Goal: Task Accomplishment & Management: Manage account settings

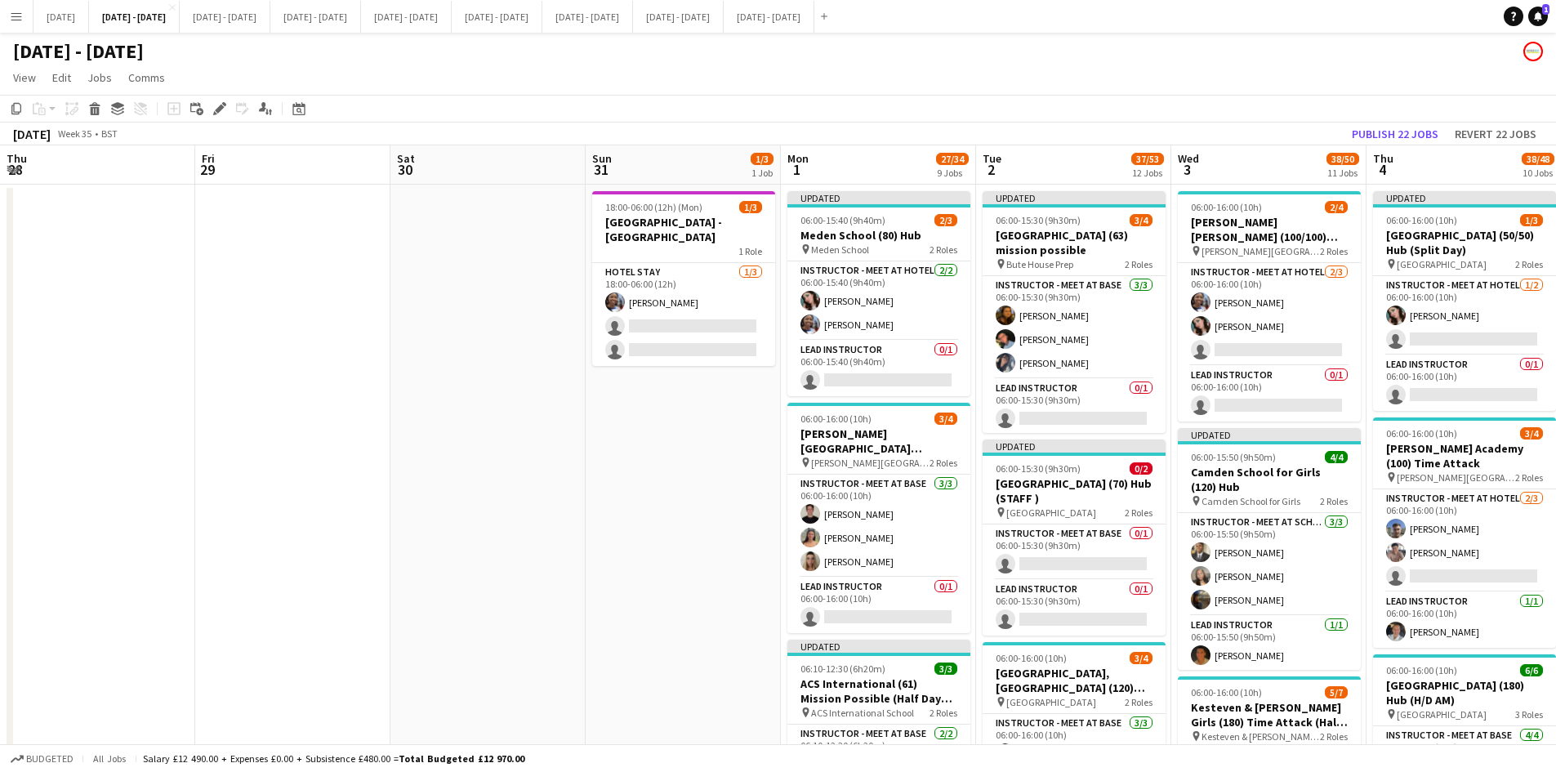
scroll to position [0, 560]
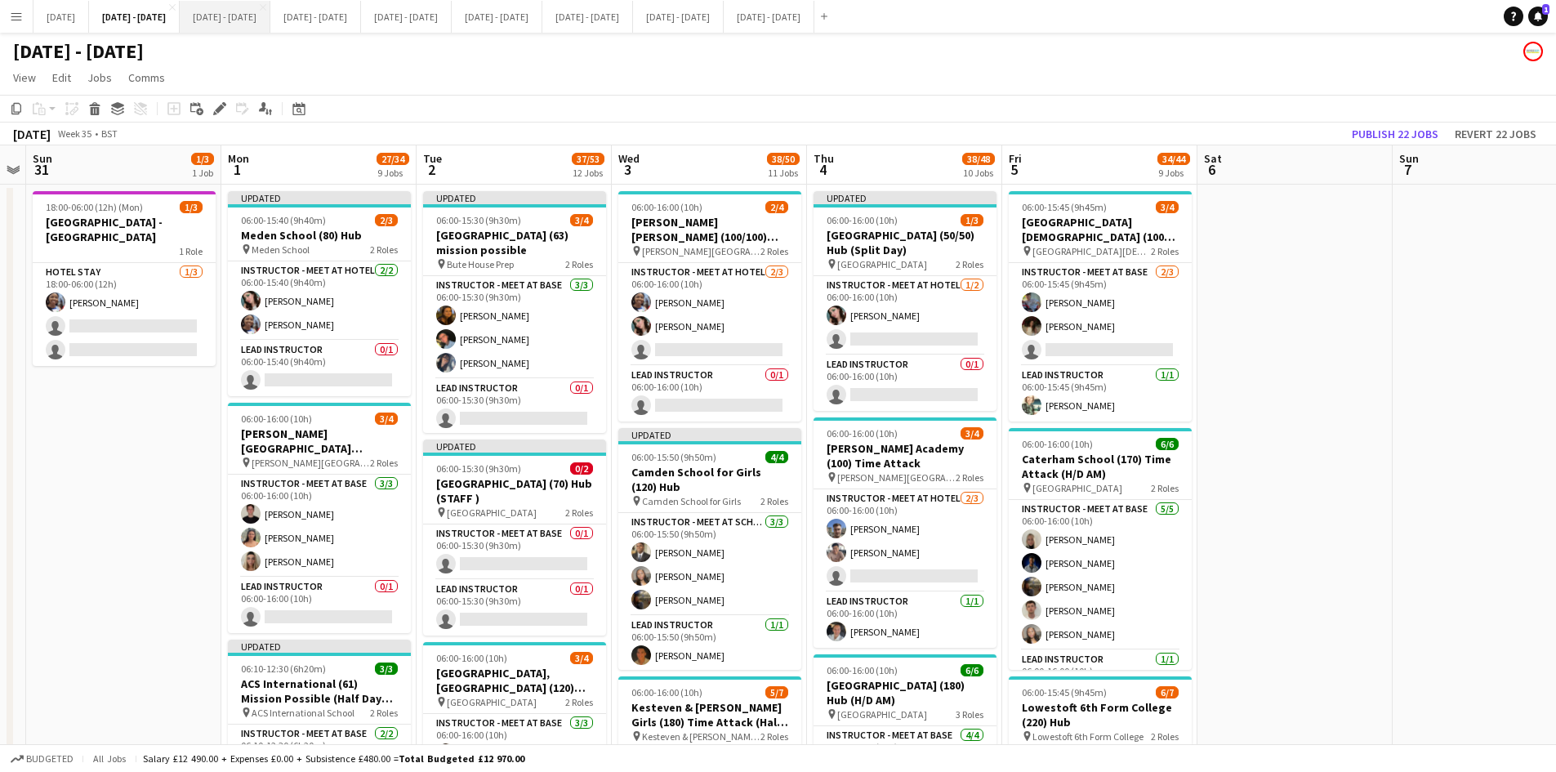
click at [270, 16] on button "[DATE] - [DATE] Close" at bounding box center [225, 17] width 91 height 32
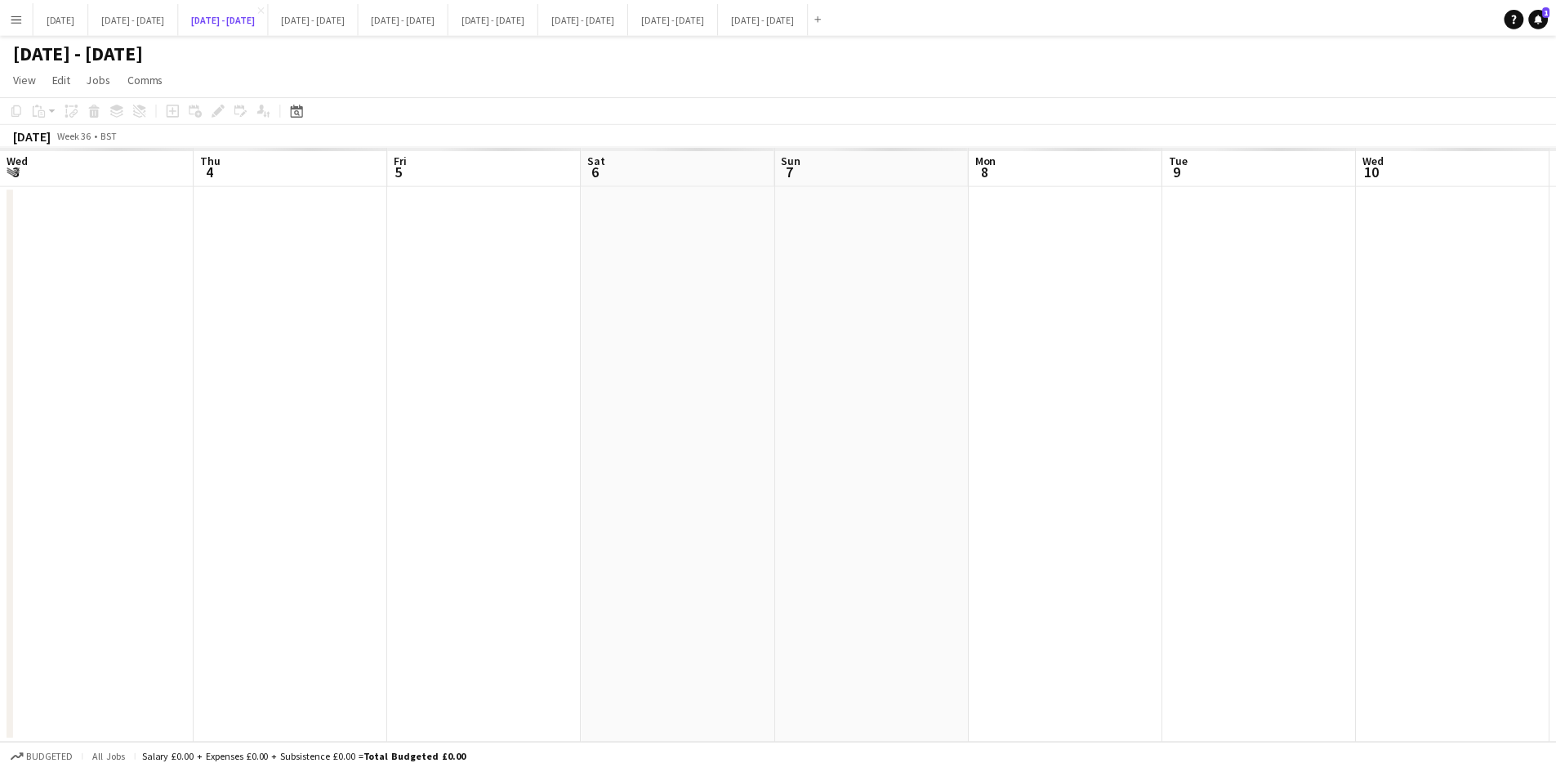
scroll to position [0, 556]
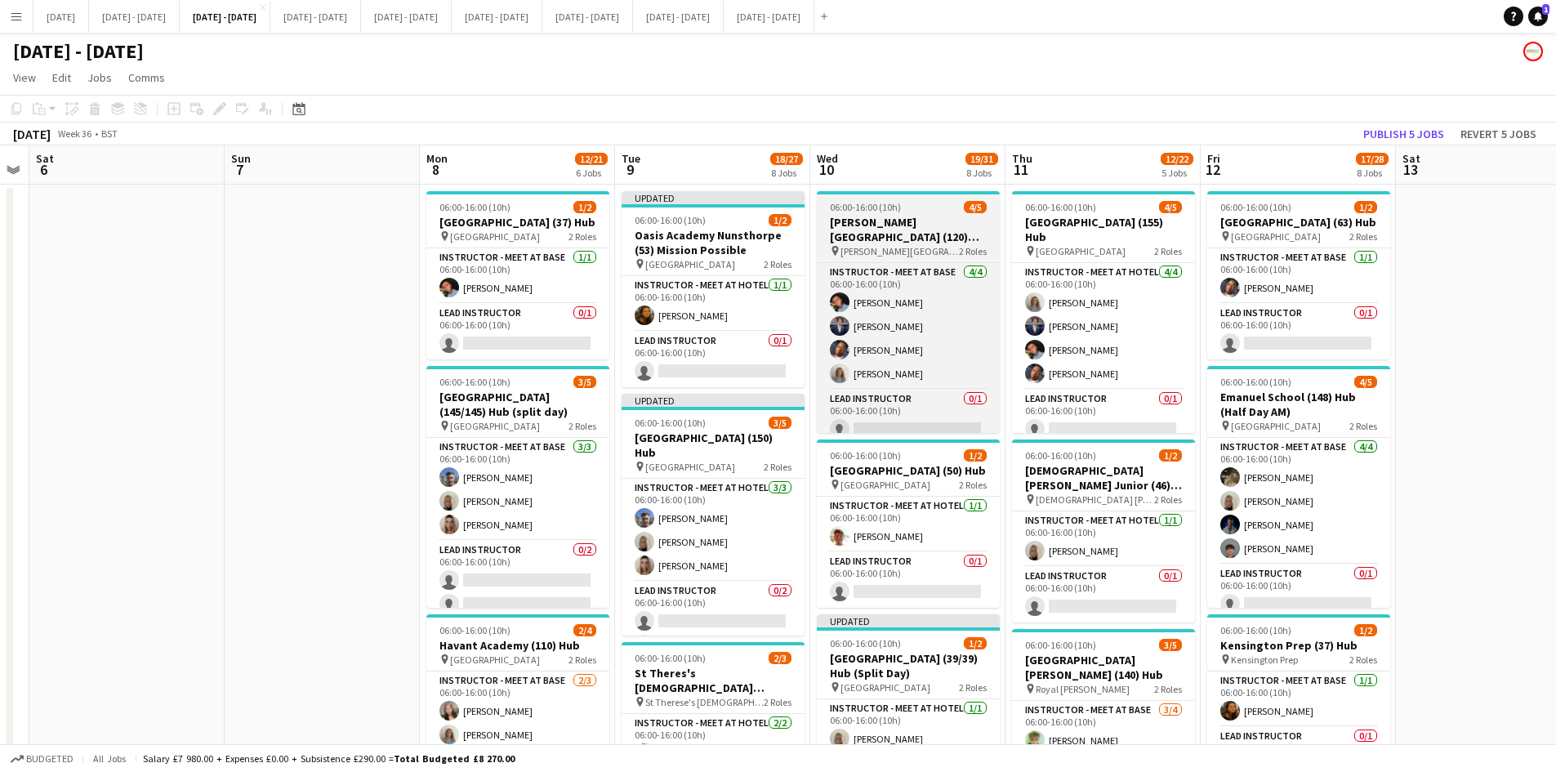
click at [926, 201] on div "06:00-16:00 (10h) 4/5" at bounding box center [908, 207] width 183 height 12
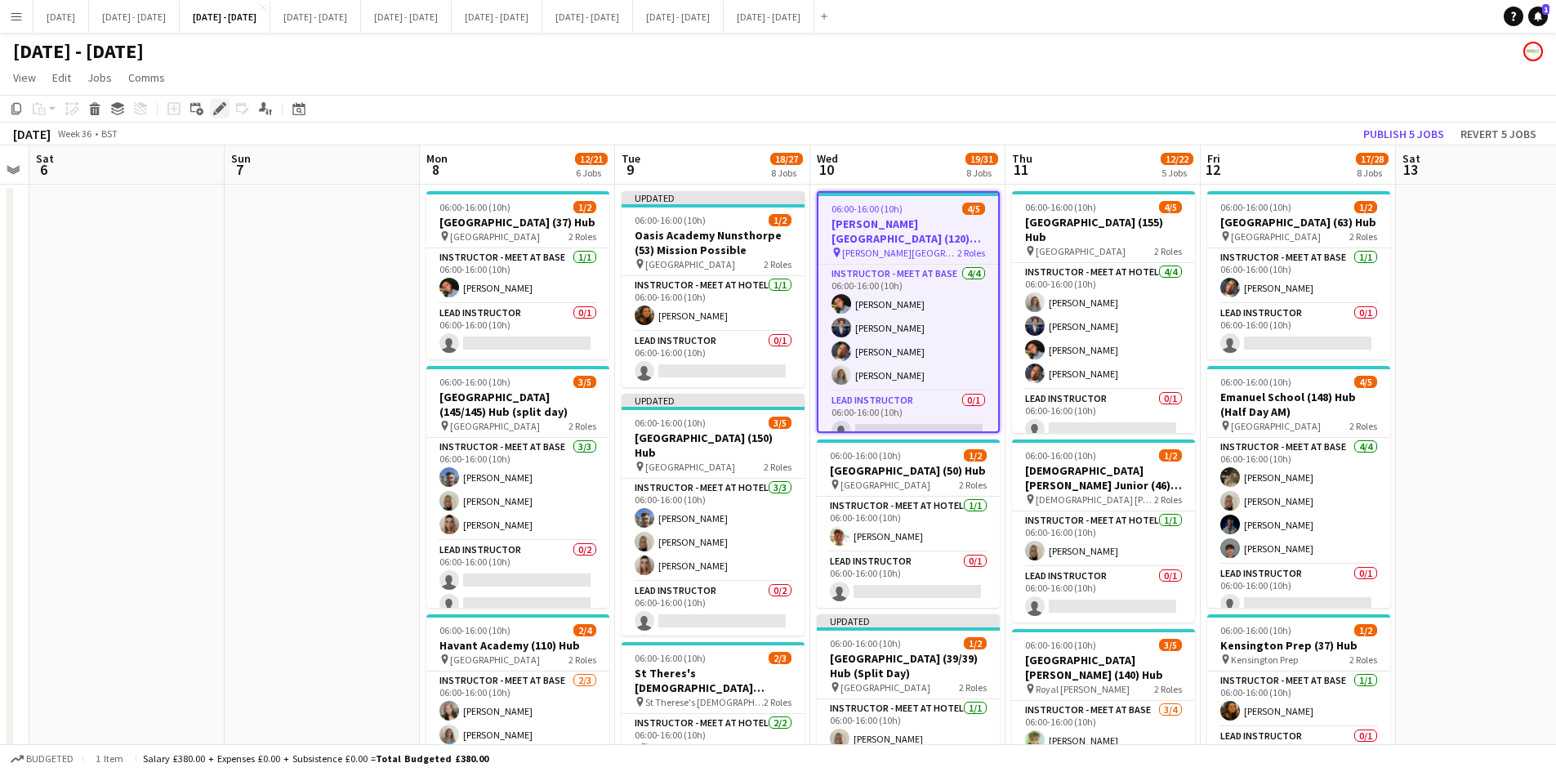
click at [219, 105] on icon "Edit" at bounding box center [219, 108] width 13 height 13
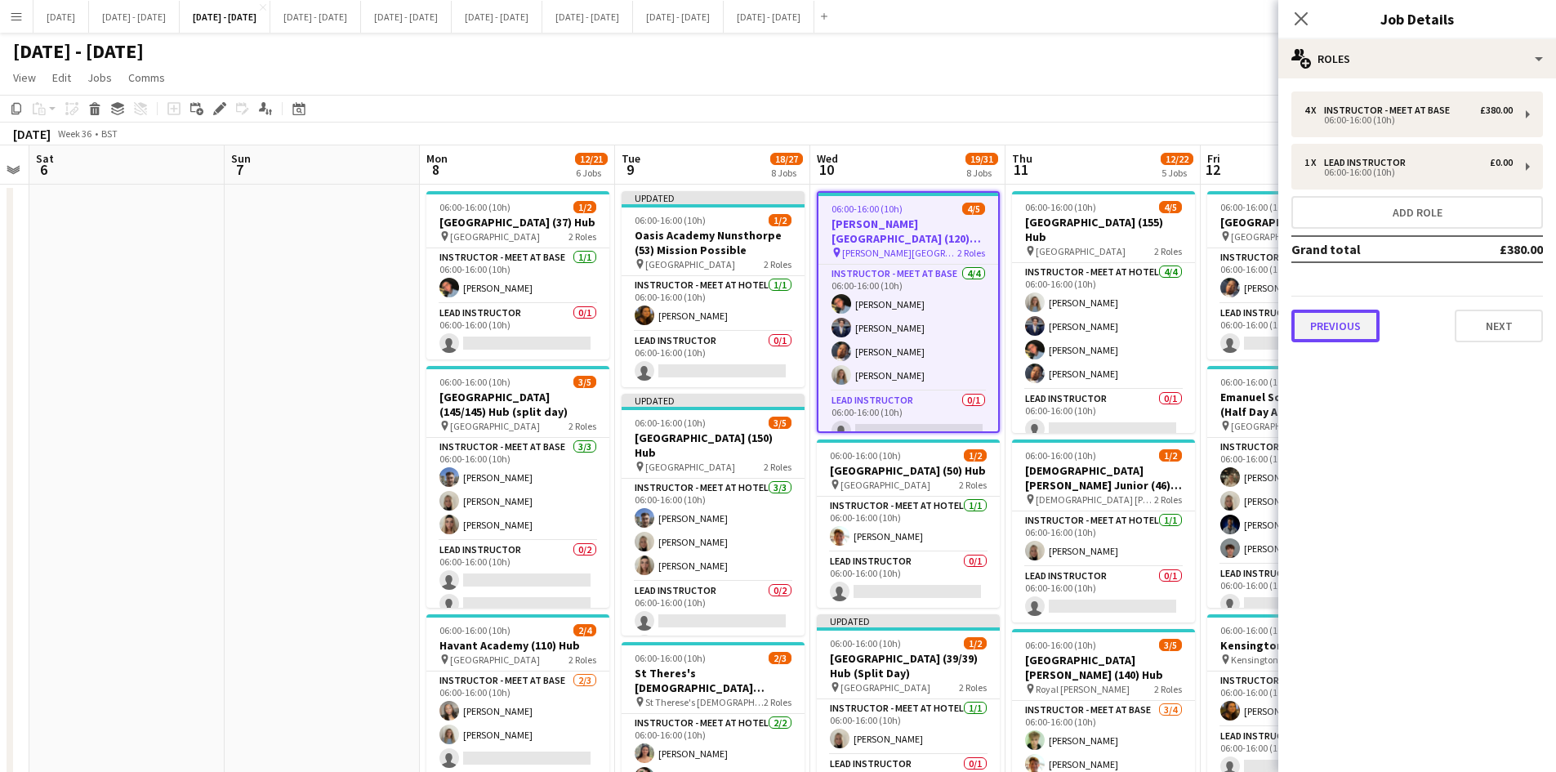
click at [1333, 324] on button "Previous" at bounding box center [1336, 326] width 88 height 33
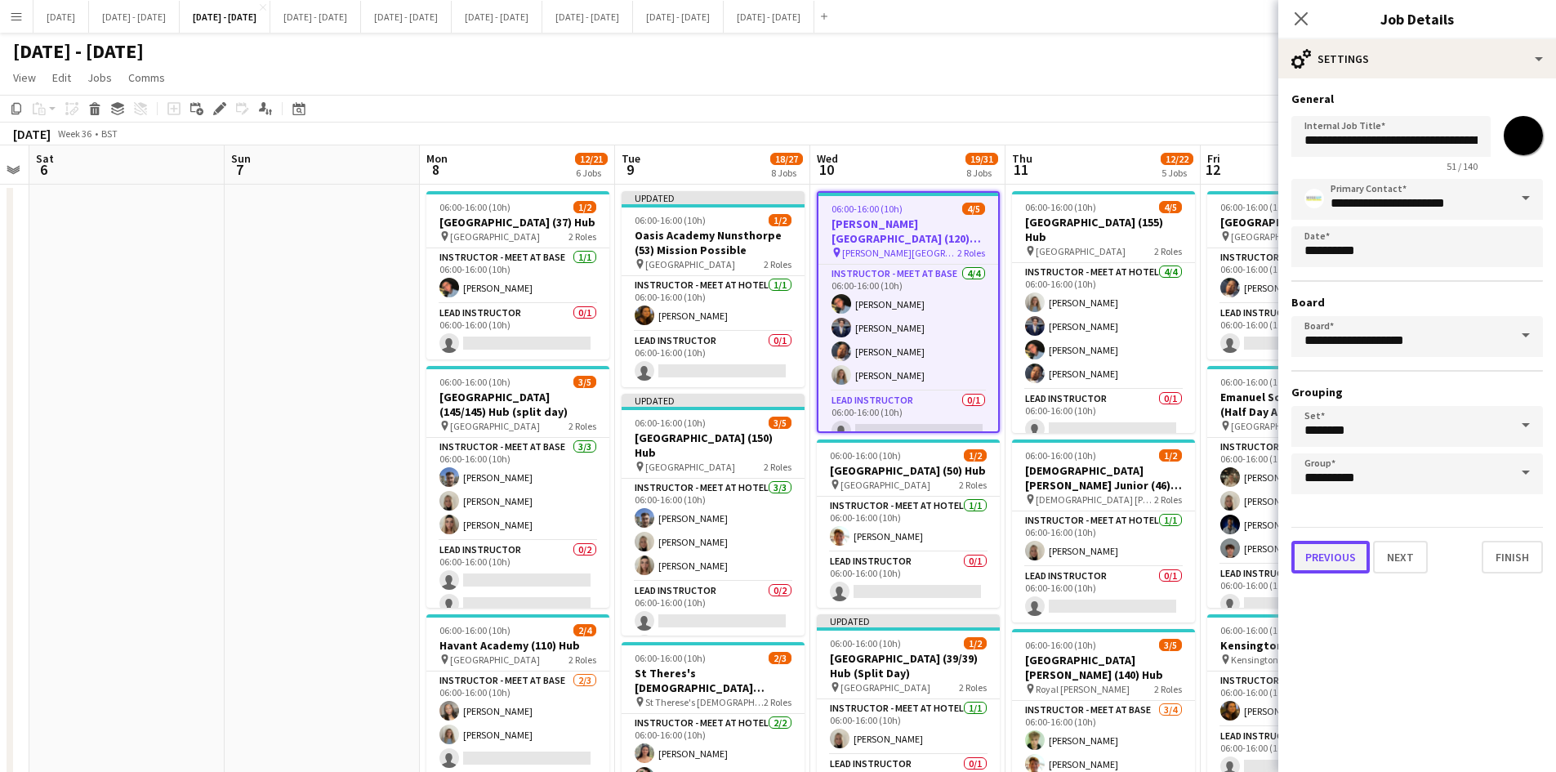
click at [1327, 557] on button "Previous" at bounding box center [1331, 557] width 78 height 33
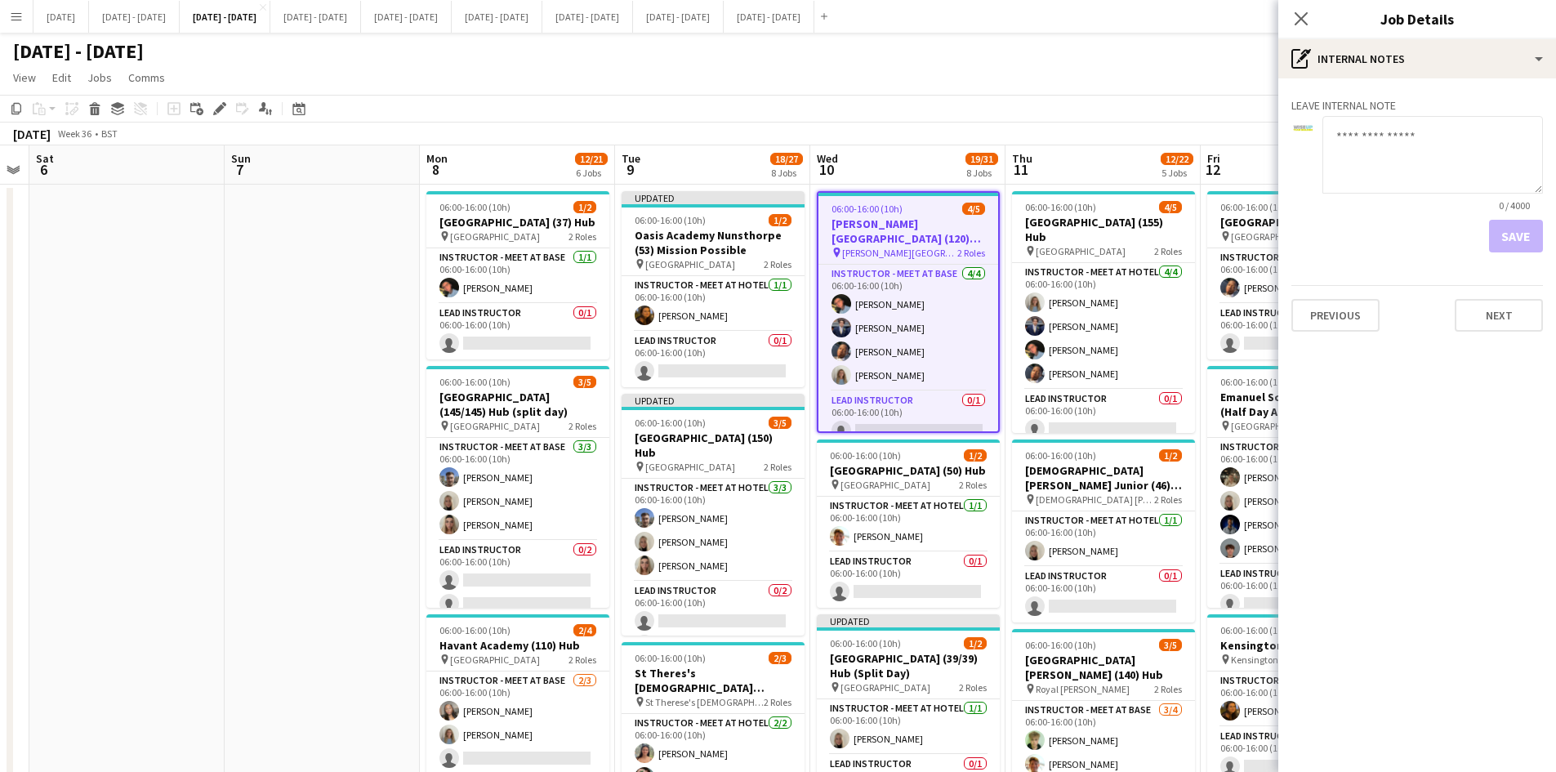
click at [1351, 145] on textarea at bounding box center [1433, 155] width 221 height 78
type textarea "**********"
click at [1517, 229] on button "Save" at bounding box center [1516, 236] width 54 height 33
click at [1301, 14] on icon "Close pop-in" at bounding box center [1301, 19] width 16 height 16
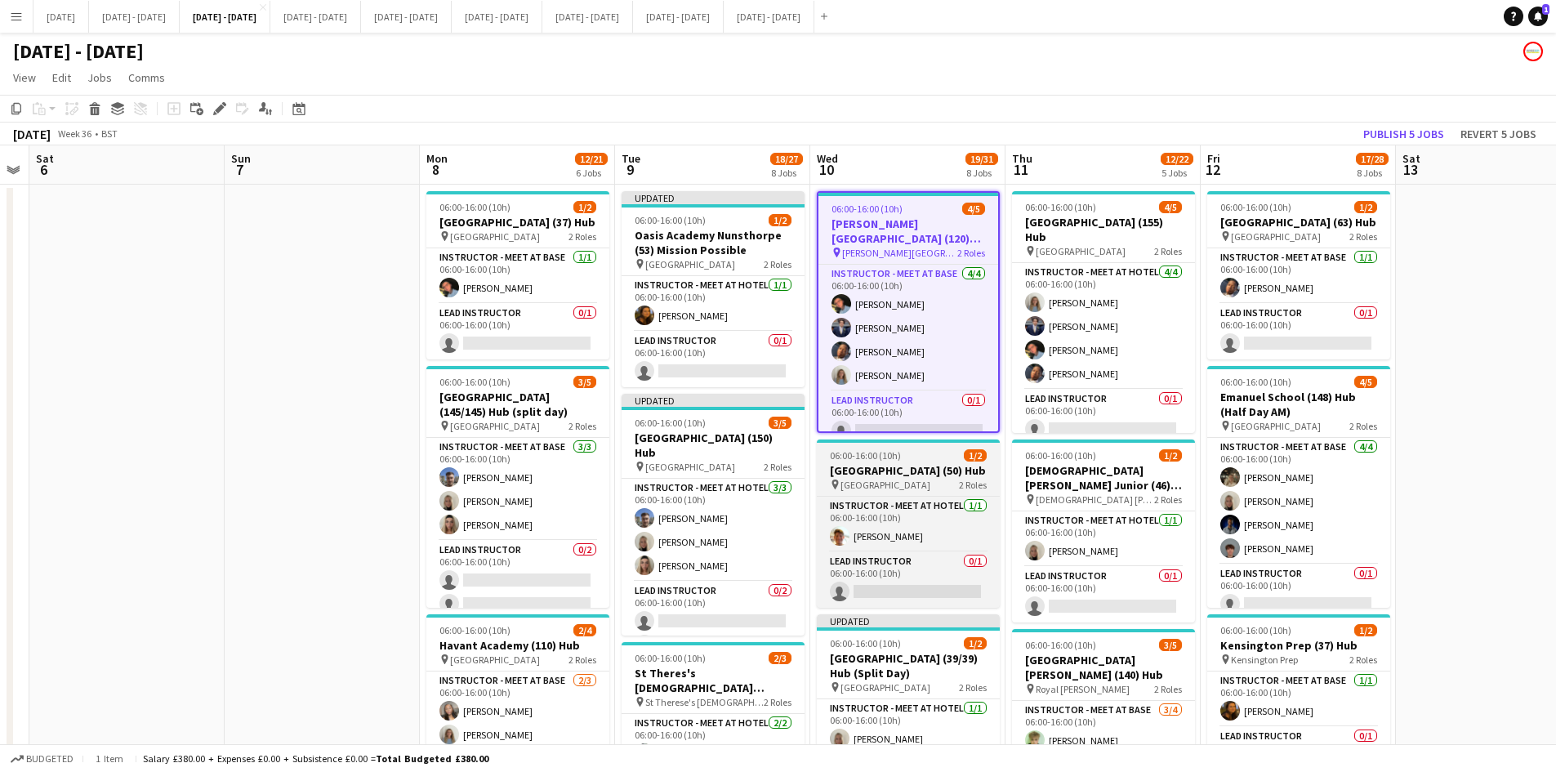
click at [926, 451] on div "06:00-16:00 (10h) 1/2" at bounding box center [908, 455] width 183 height 12
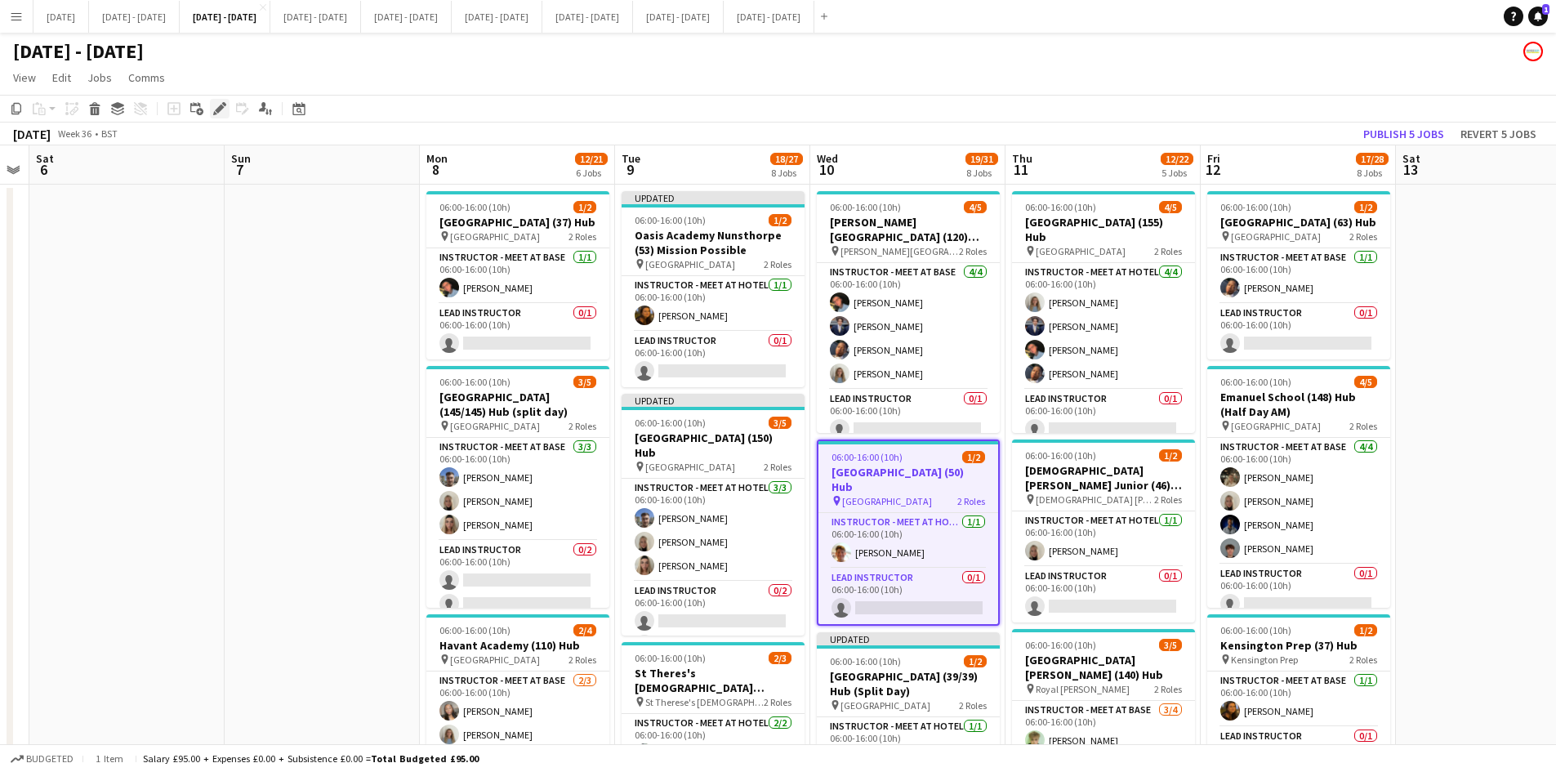
click at [217, 100] on div "Edit" at bounding box center [220, 109] width 20 height 20
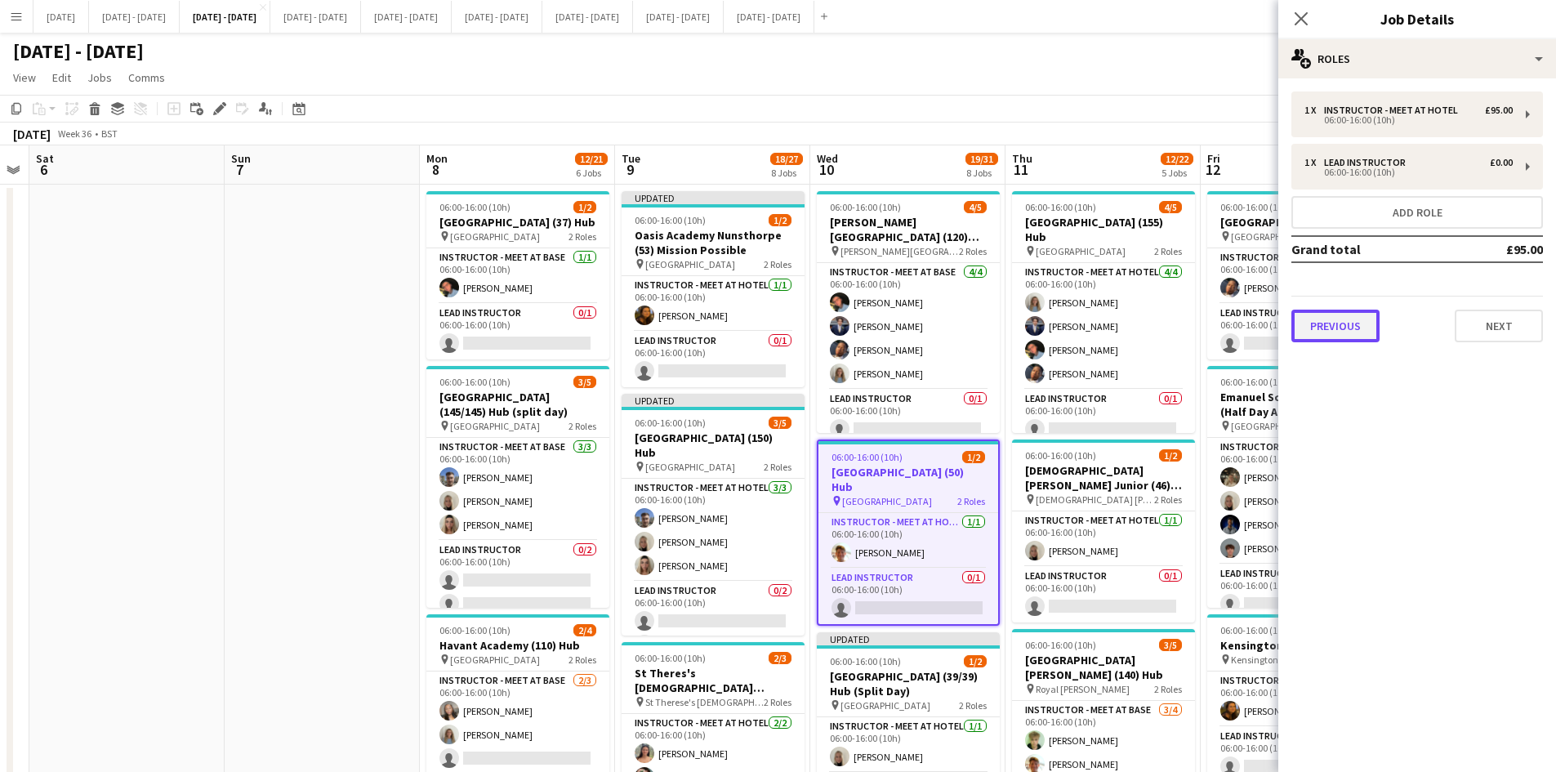
click at [1358, 324] on button "Previous" at bounding box center [1336, 326] width 88 height 33
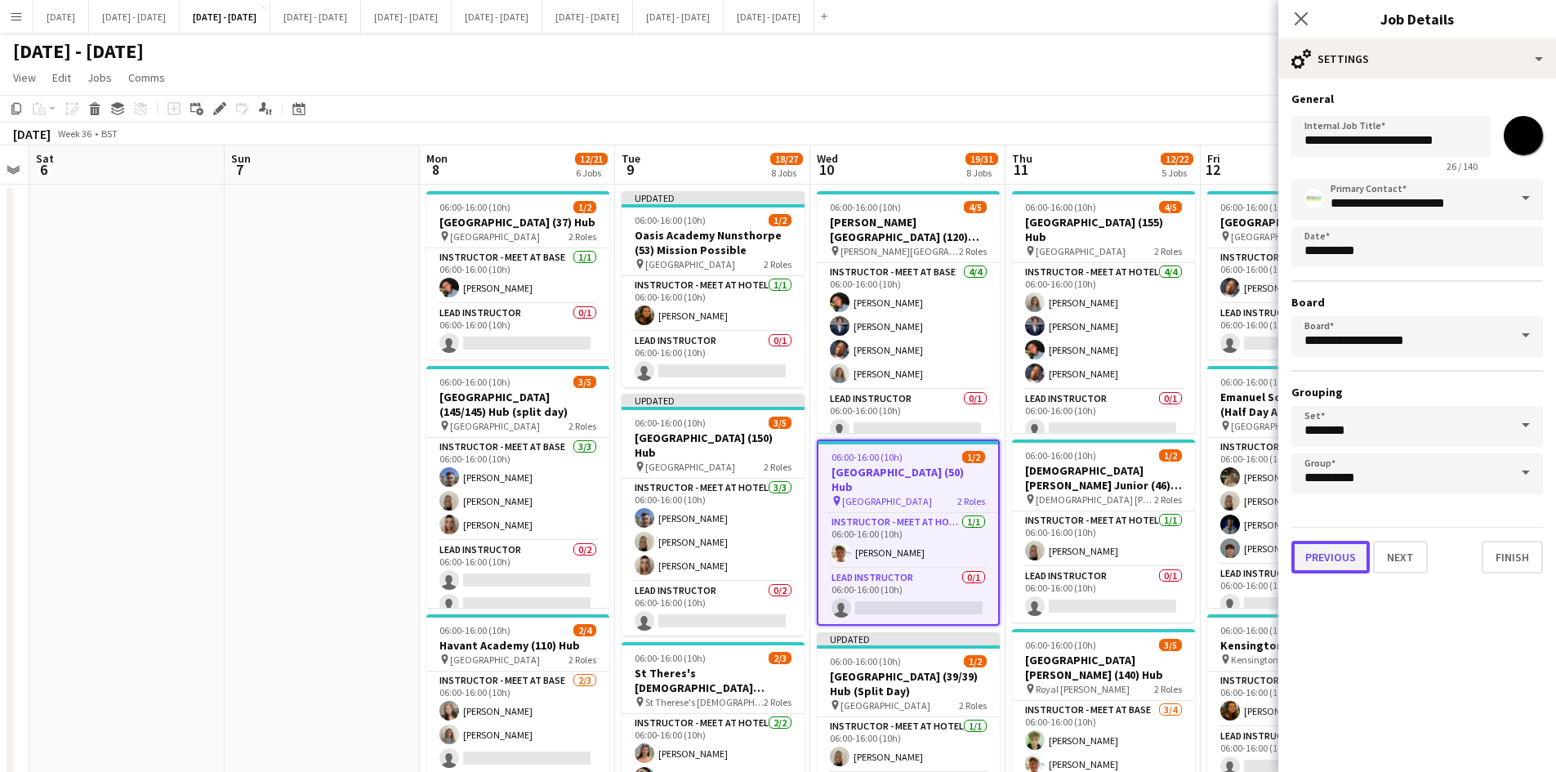
click at [1338, 560] on button "Previous" at bounding box center [1331, 557] width 78 height 33
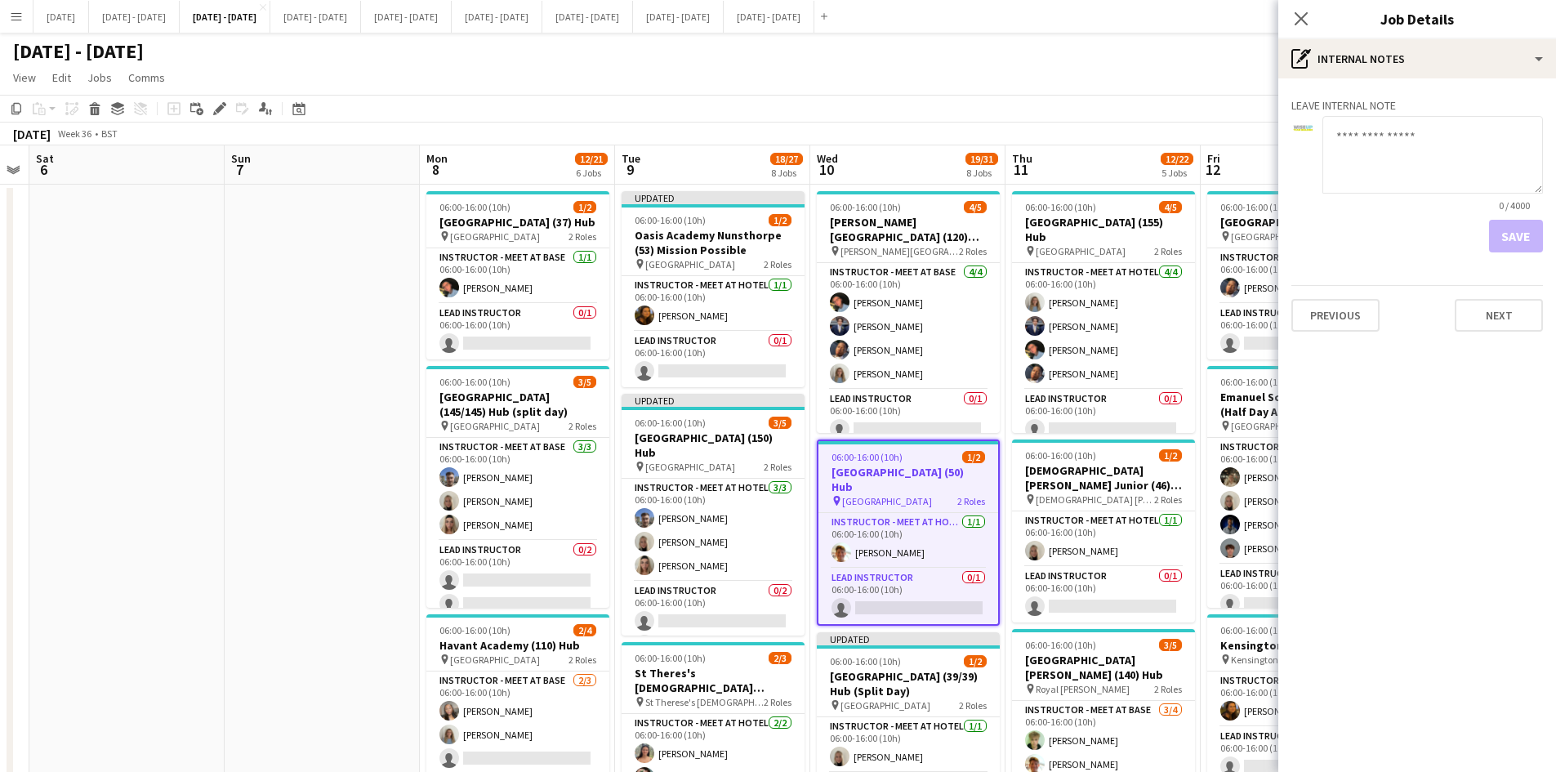
click at [1364, 140] on textarea at bounding box center [1433, 155] width 221 height 78
type textarea "**********"
click at [1512, 235] on button "Save" at bounding box center [1516, 236] width 54 height 33
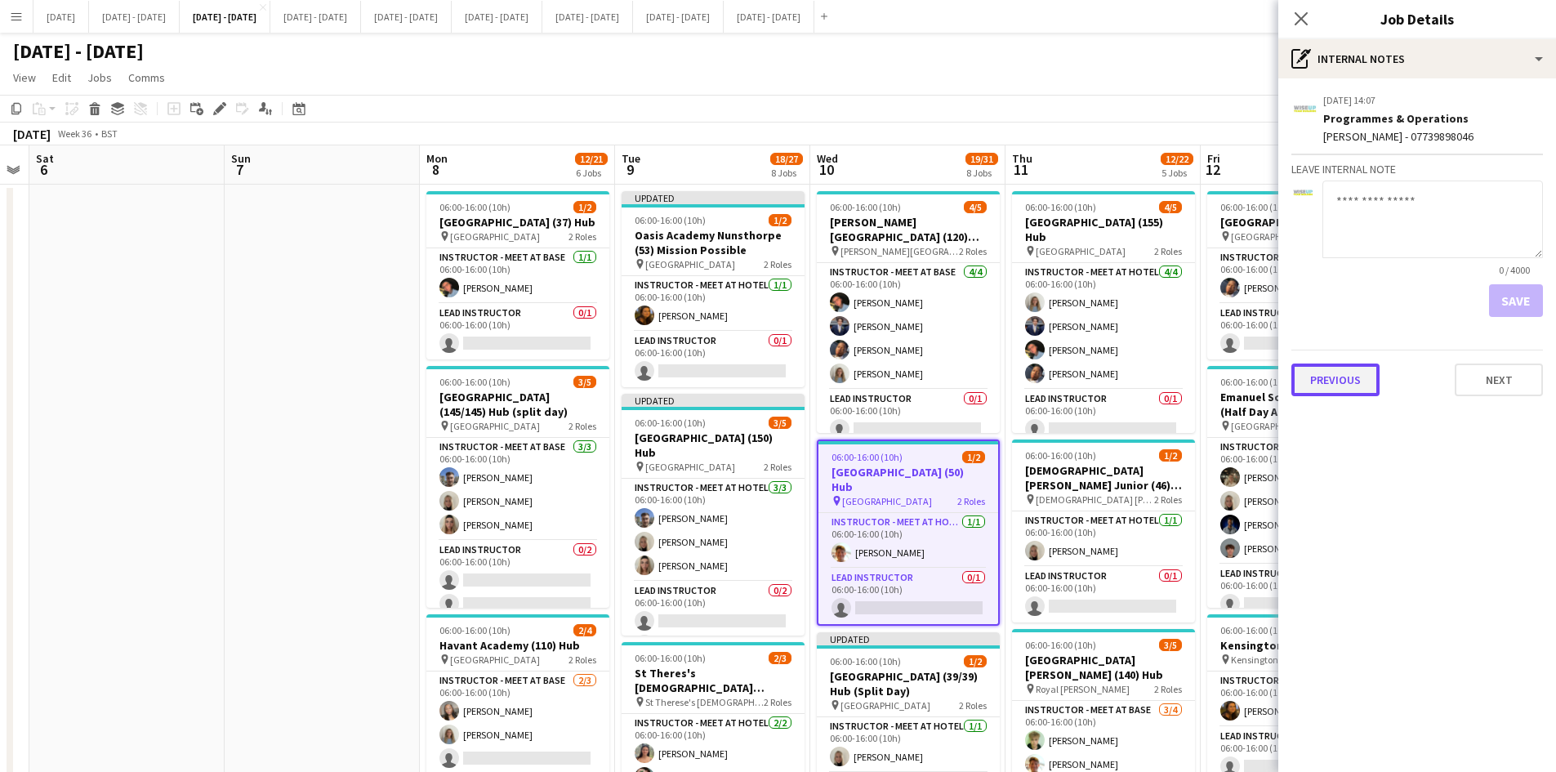
click at [1364, 383] on button "Previous" at bounding box center [1336, 380] width 88 height 33
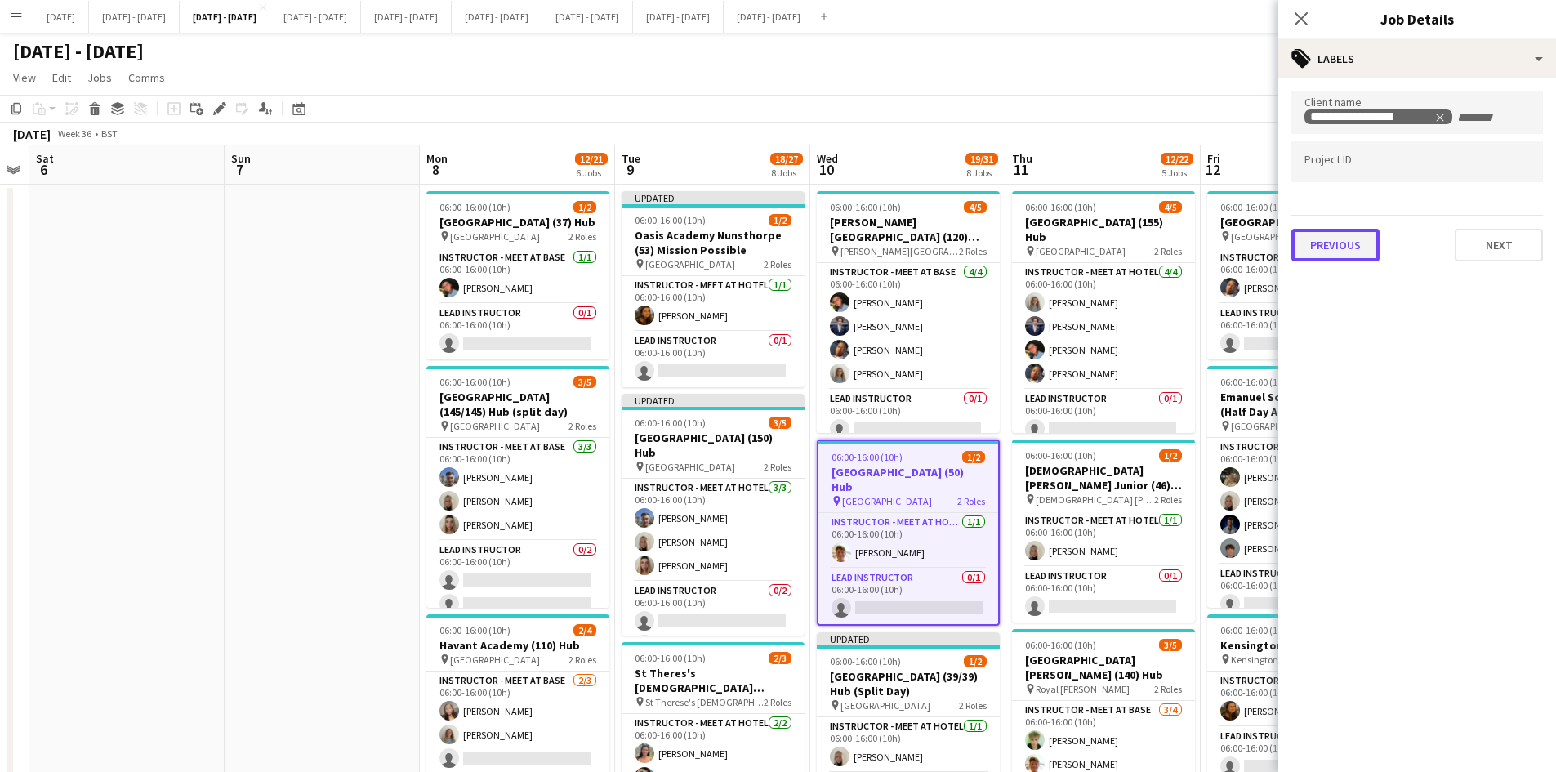
click at [1337, 257] on button "Previous" at bounding box center [1336, 245] width 88 height 33
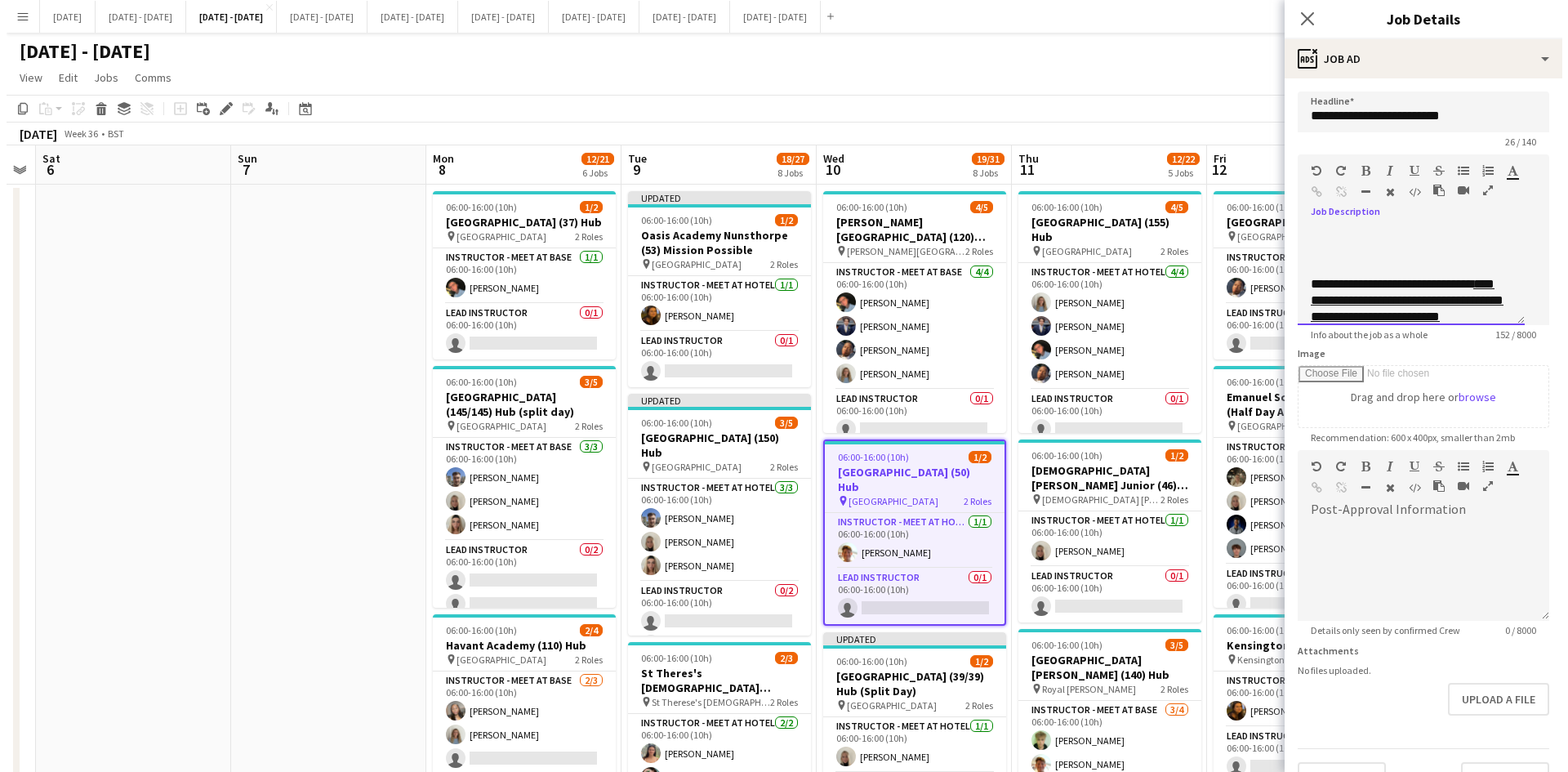
scroll to position [127, 0]
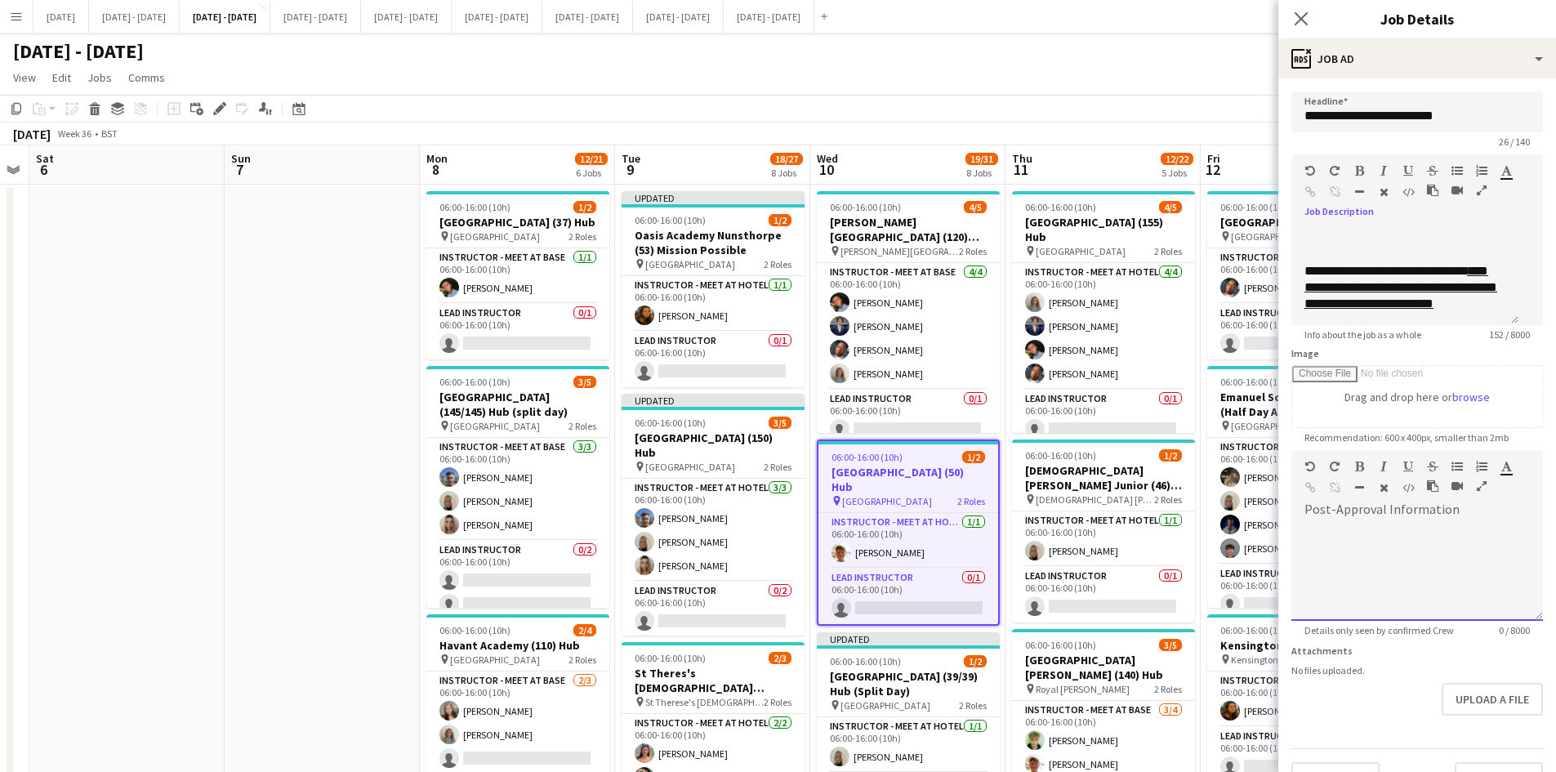
click at [1308, 511] on div "default Heading 1 Heading 2 Heading 3 Heading 4 Heading 5 Heading 6 Heading 7 P…" at bounding box center [1418, 480] width 252 height 61
paste div
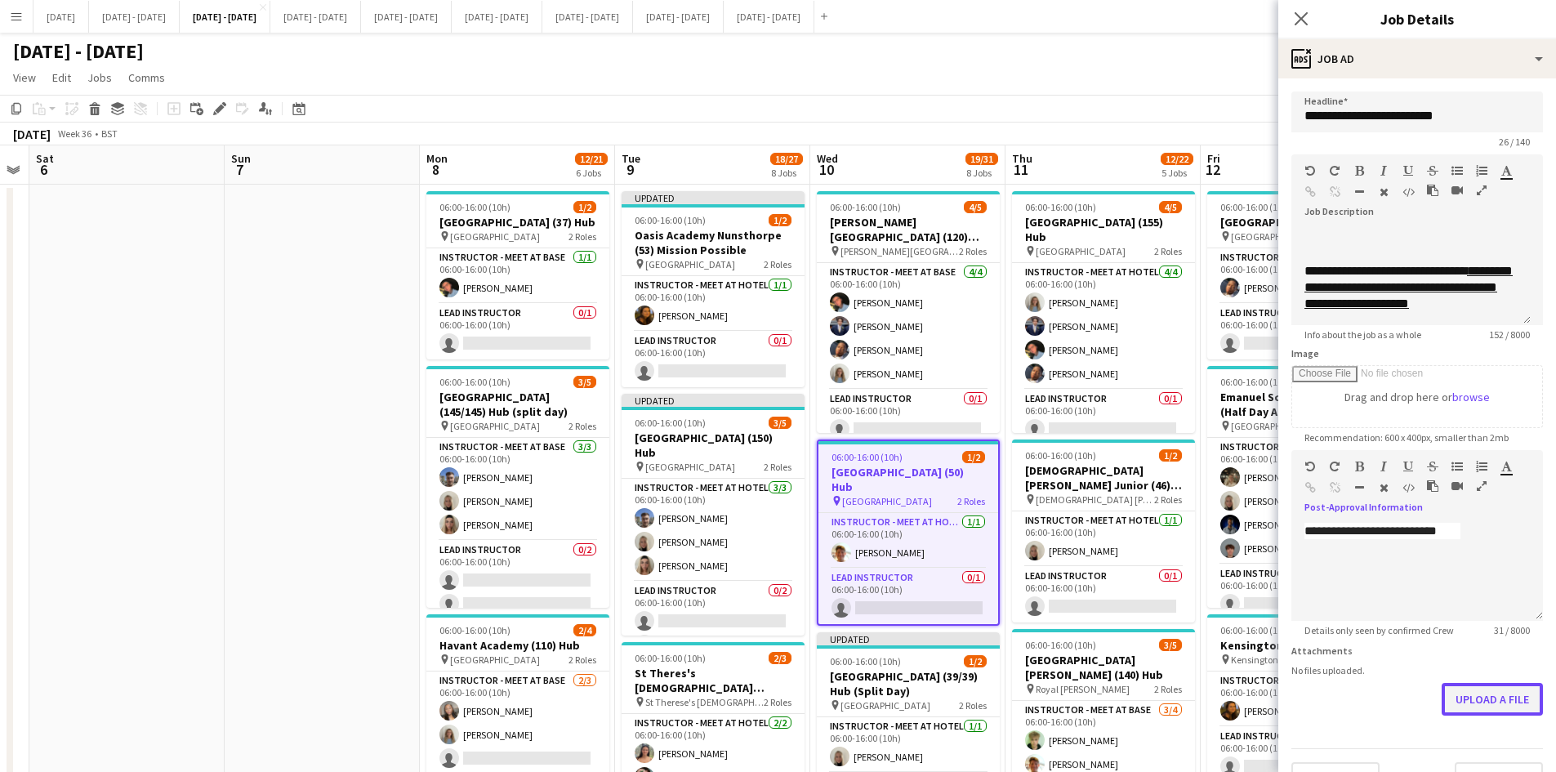
click at [1452, 703] on button "Upload a file" at bounding box center [1492, 699] width 101 height 33
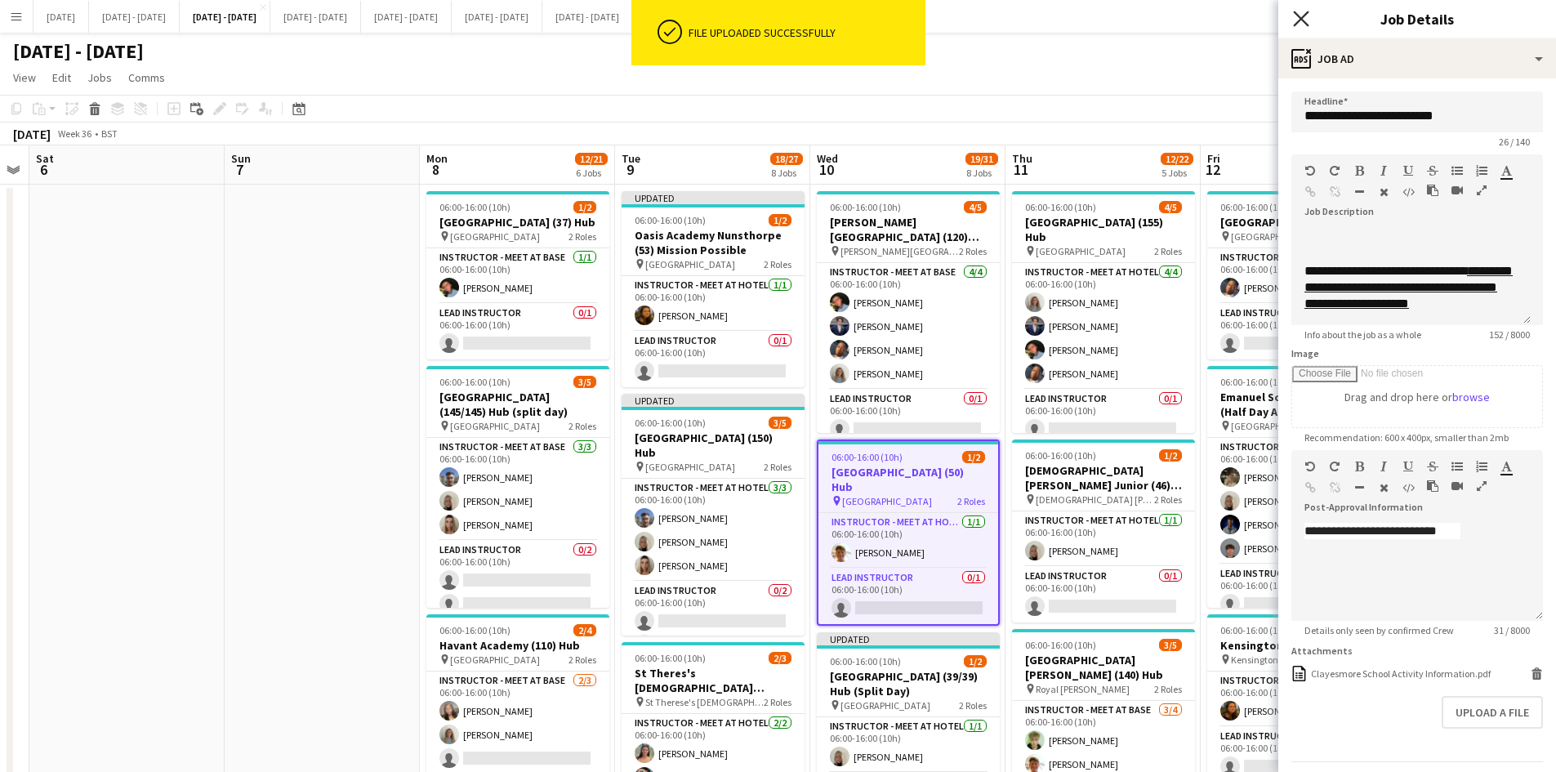
click at [1301, 21] on icon "Close pop-in" at bounding box center [1301, 19] width 16 height 16
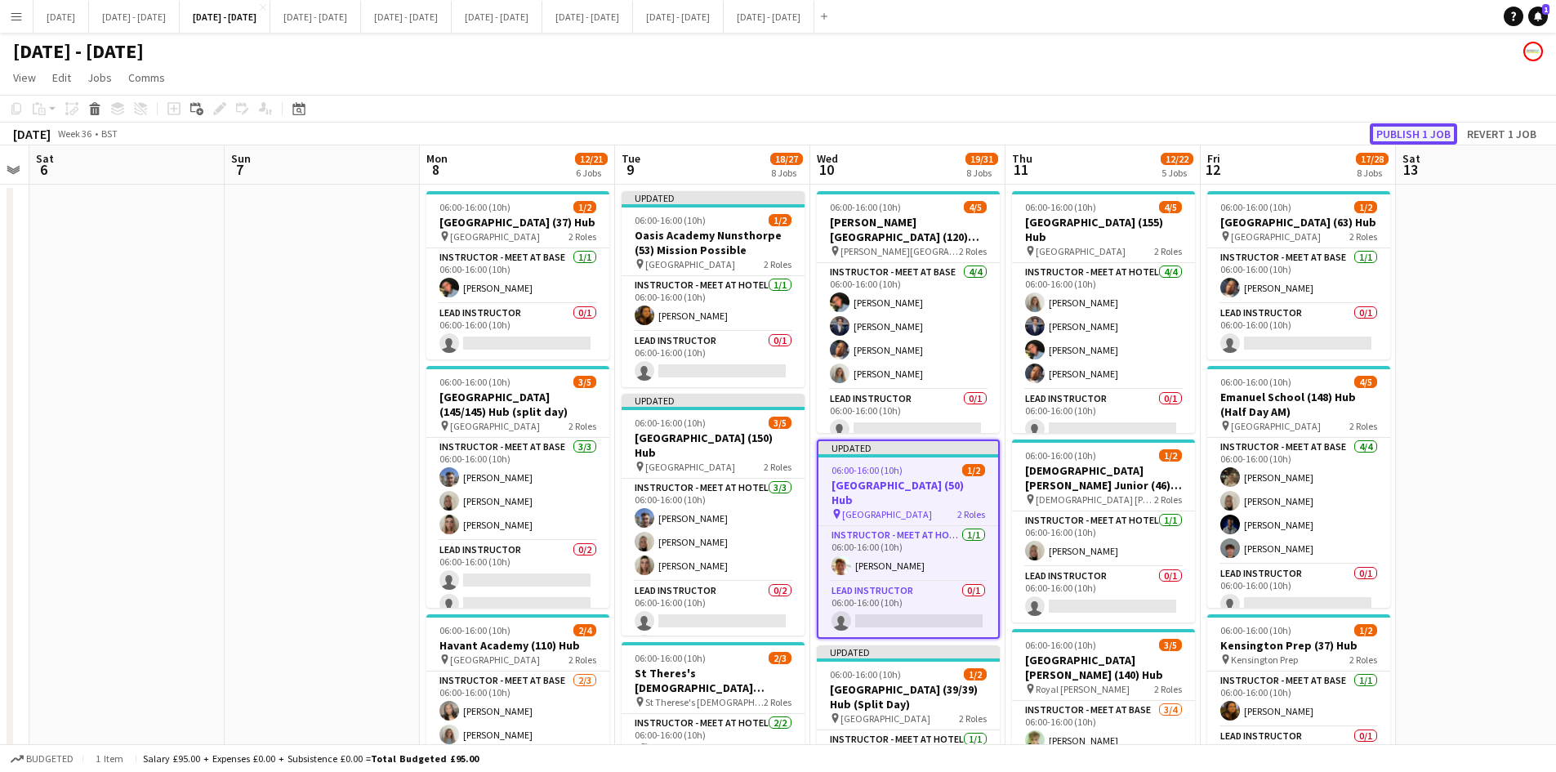
click at [1389, 134] on button "Publish 1 job" at bounding box center [1413, 133] width 87 height 21
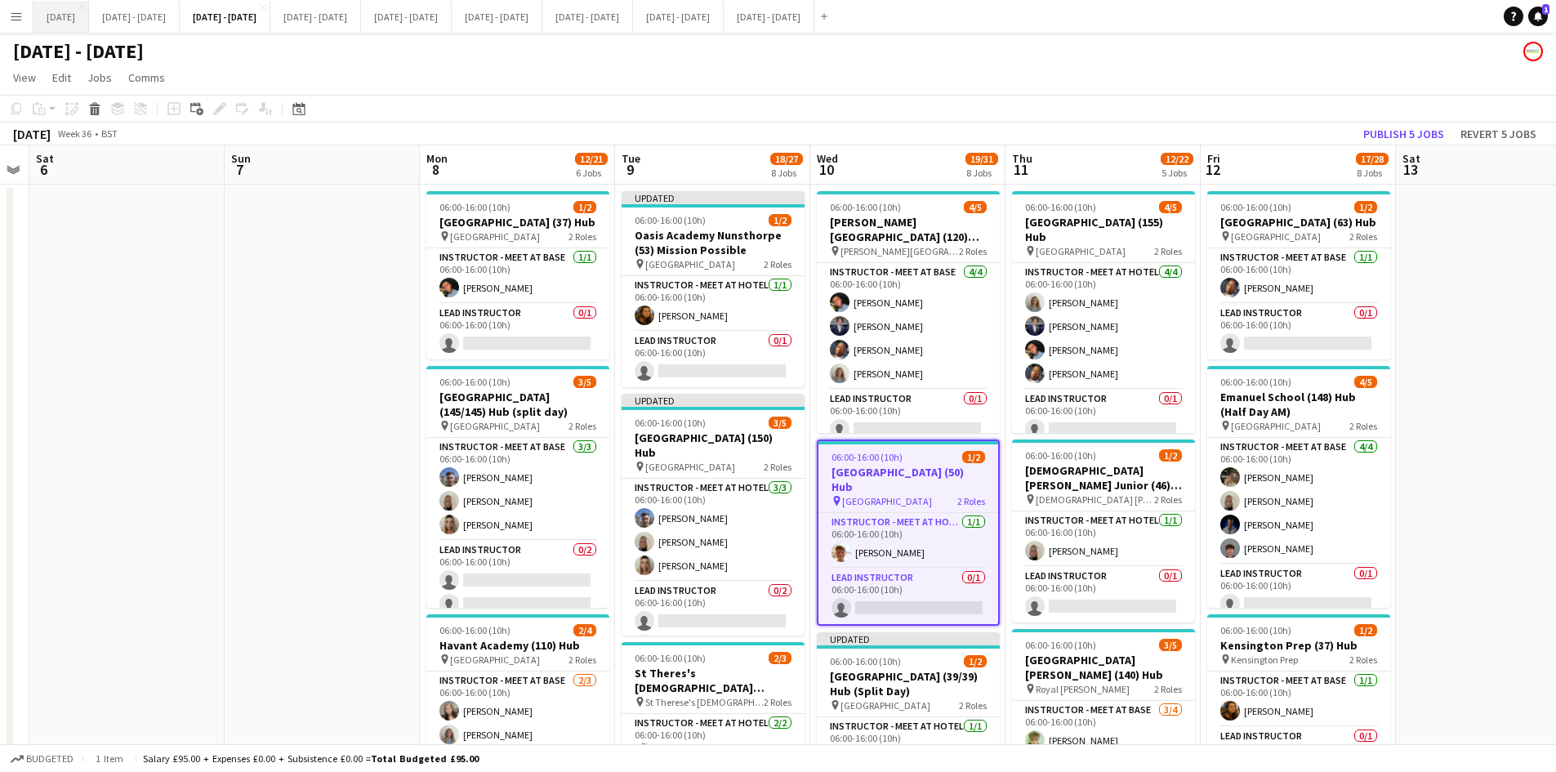
click at [63, 19] on button "[DATE] Close" at bounding box center [61, 17] width 56 height 32
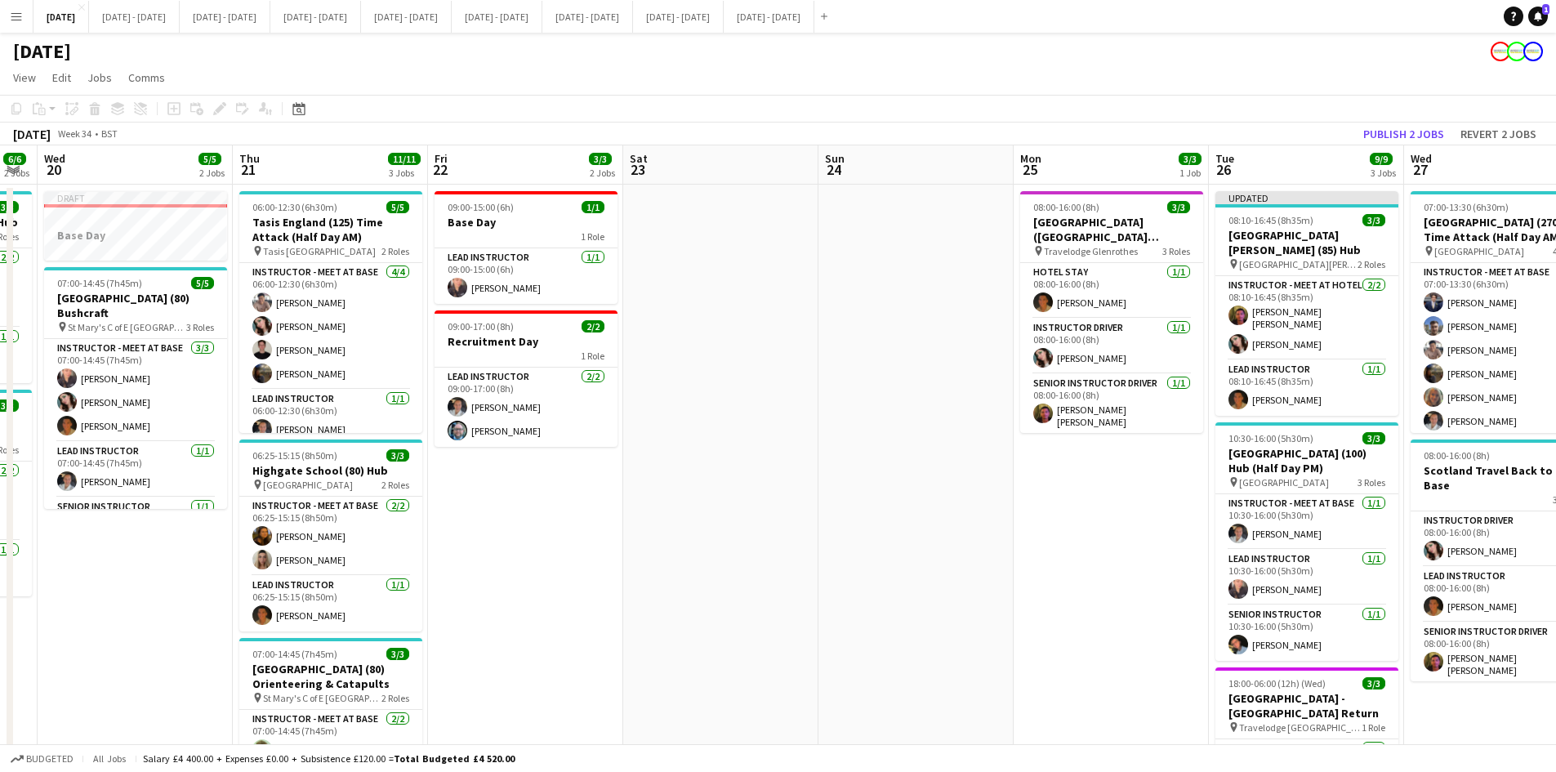
scroll to position [0, 331]
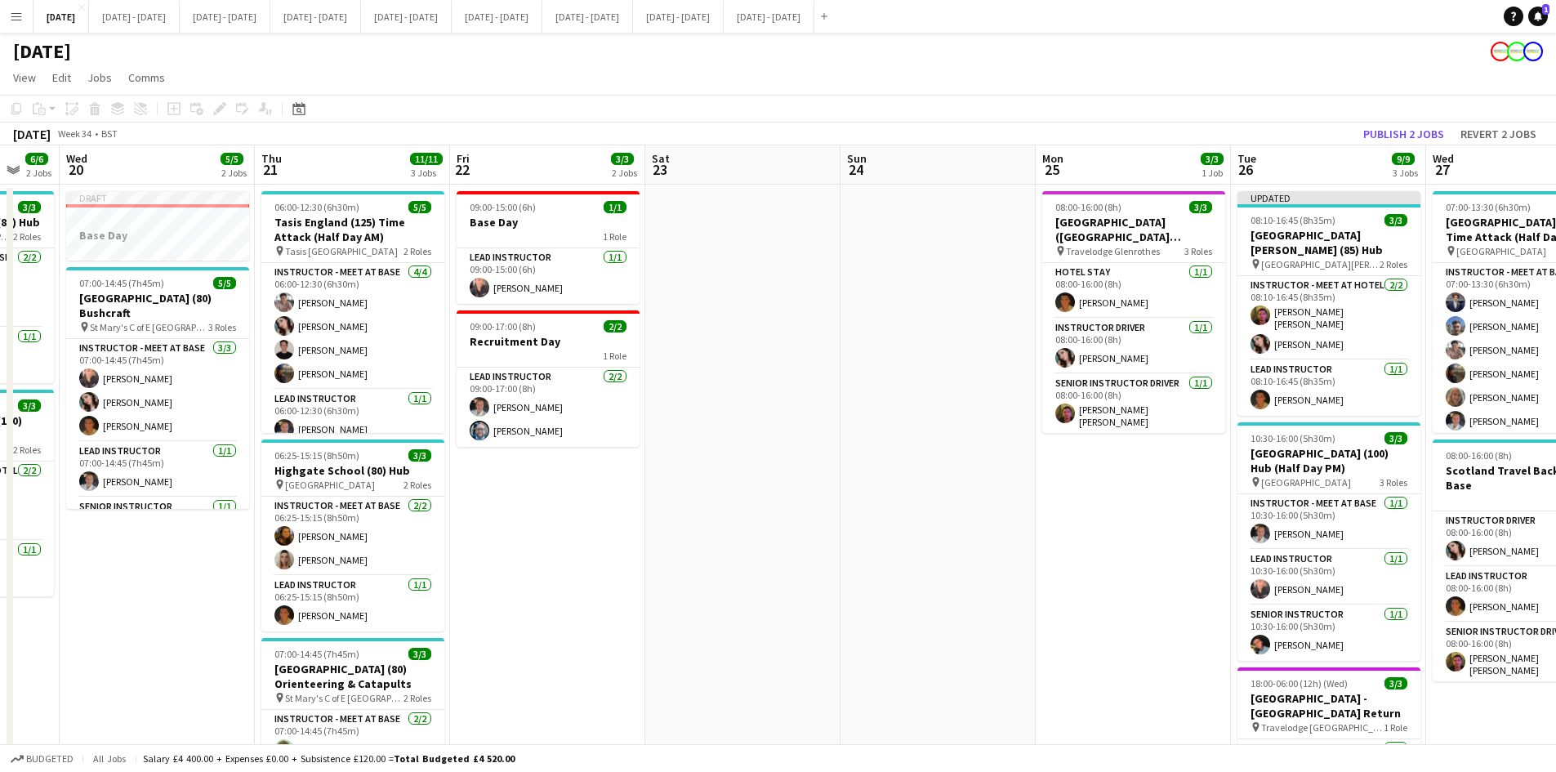
drag, startPoint x: 299, startPoint y: 368, endPoint x: 739, endPoint y: 442, distance: 446.6
click at [739, 442] on app-calendar-viewport "Mon 18 5/5 2 Jobs Tue 19 6/6 2 Jobs Wed 20 5/5 2 Jobs Thu 21 11/11 3 Jobs Fri 2…" at bounding box center [778, 519] width 1556 height 749
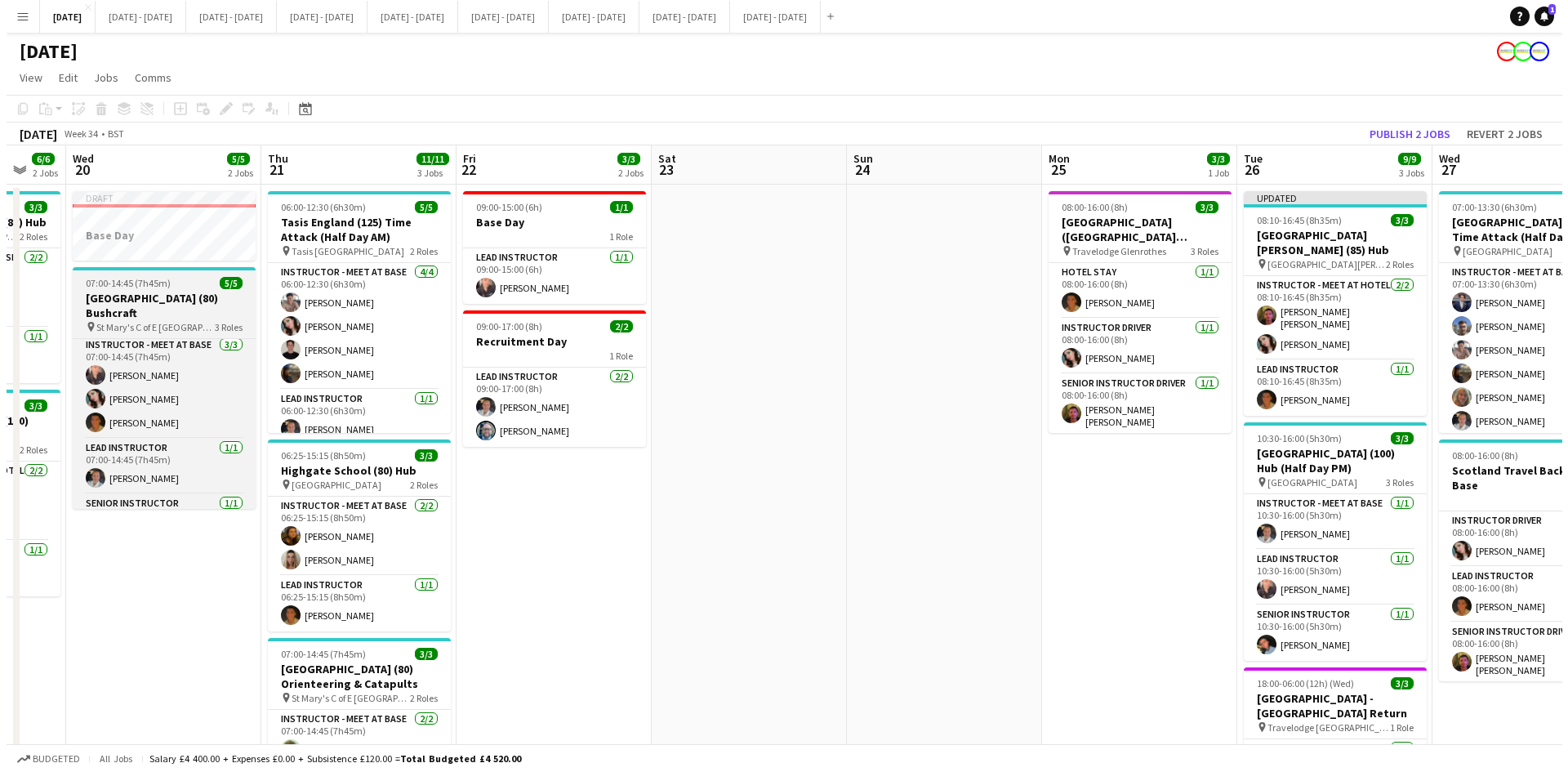
scroll to position [0, 0]
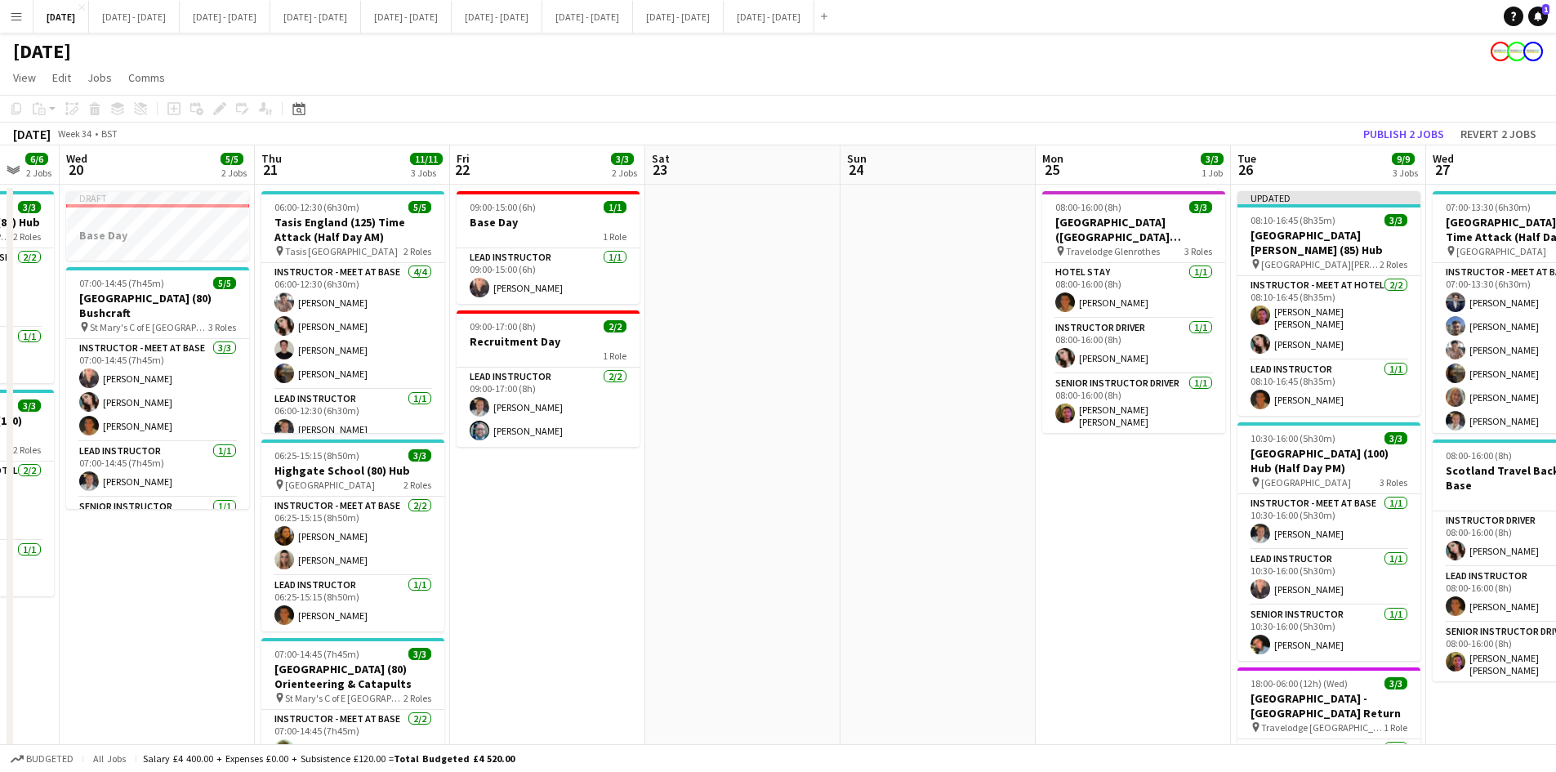
click at [781, 275] on app-date-cell at bounding box center [742, 540] width 195 height 710
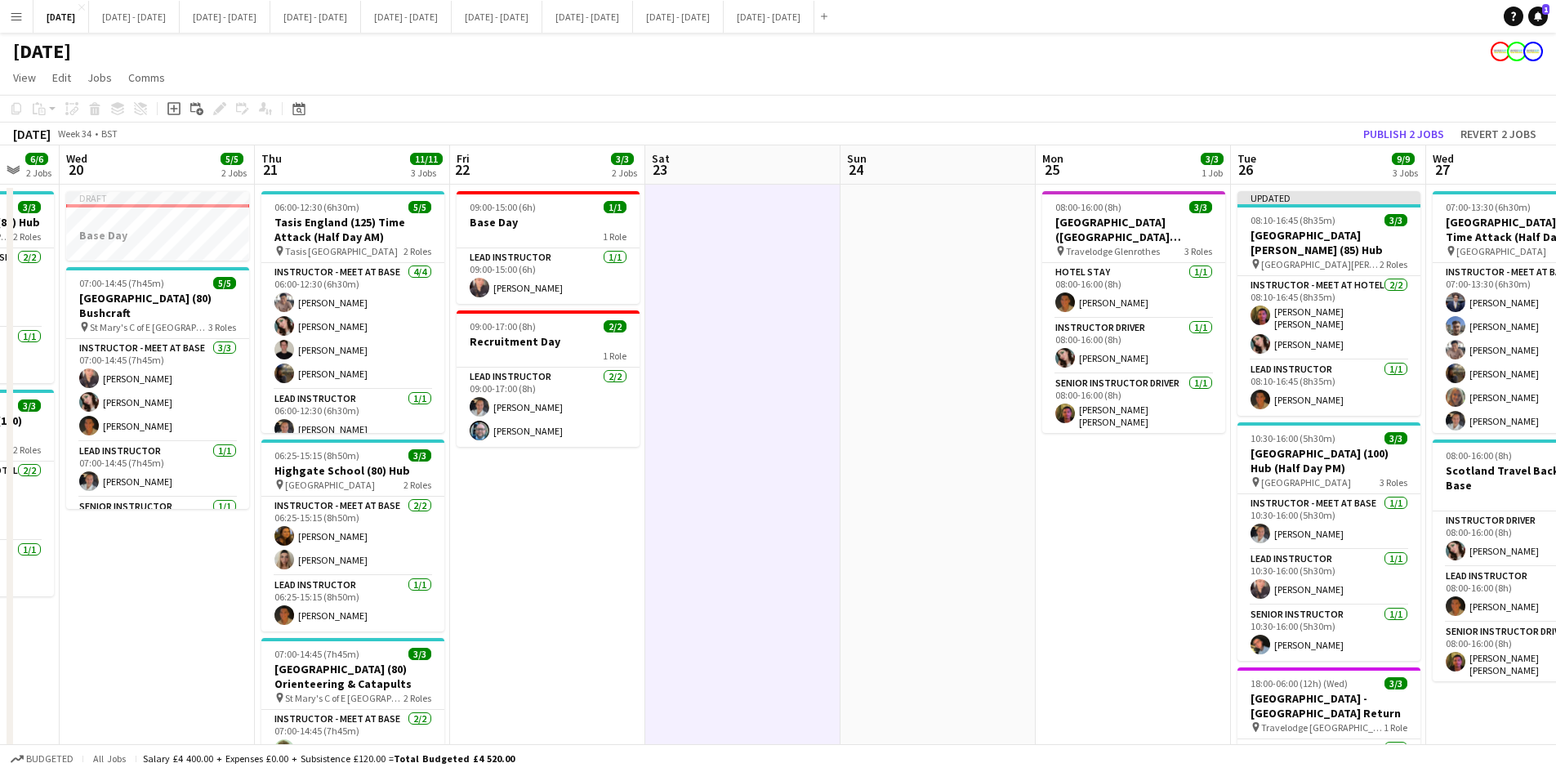
click at [1140, 475] on app-date-cell "08:00-16:00 (8h) 3/3 [GEOGRAPHIC_DATA] ([GEOGRAPHIC_DATA][PERSON_NAME]) - [GEOG…" at bounding box center [1133, 540] width 195 height 710
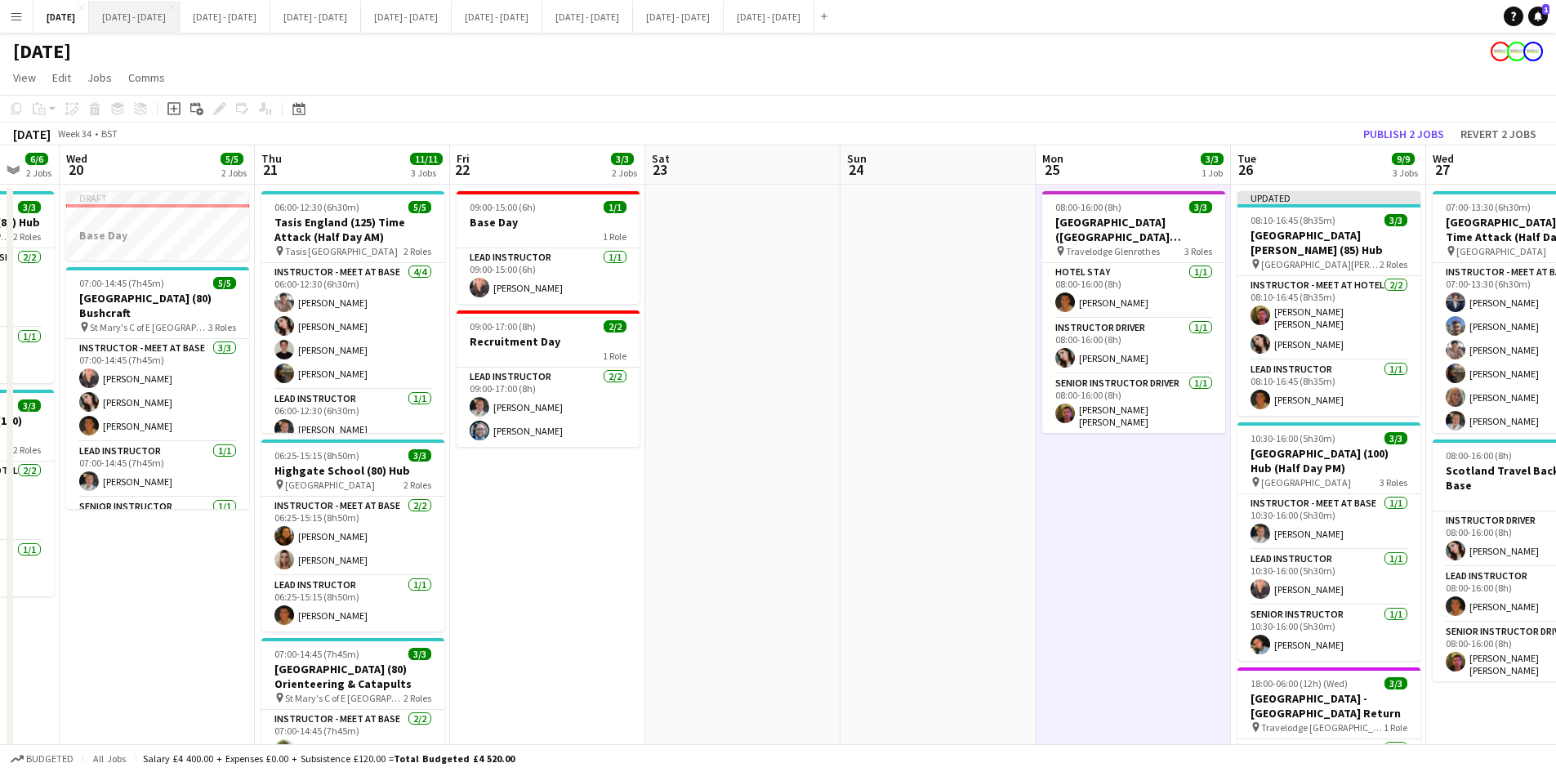
click at [161, 17] on button "[DATE] - [DATE] Close" at bounding box center [134, 17] width 91 height 32
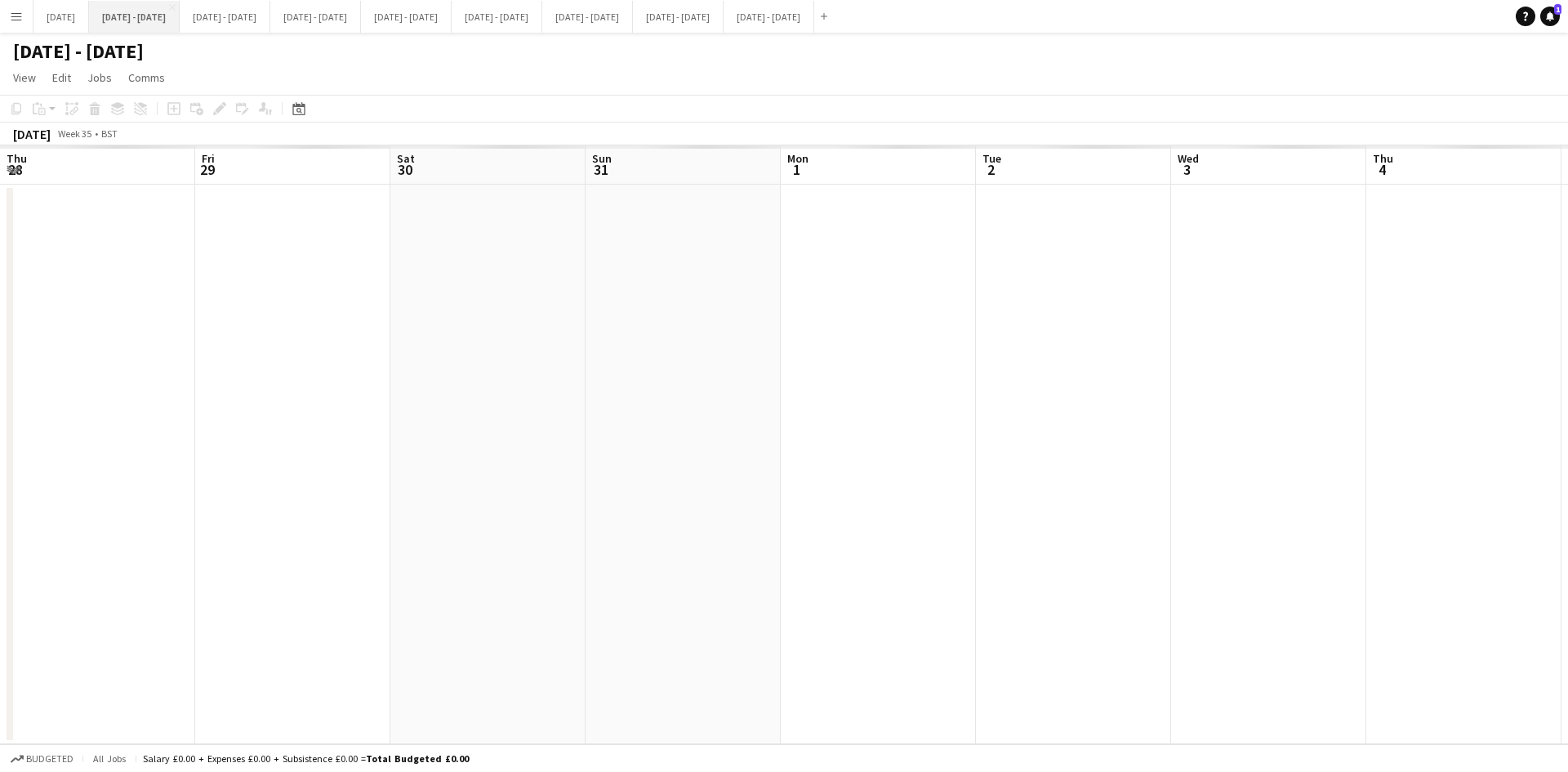
scroll to position [0, 560]
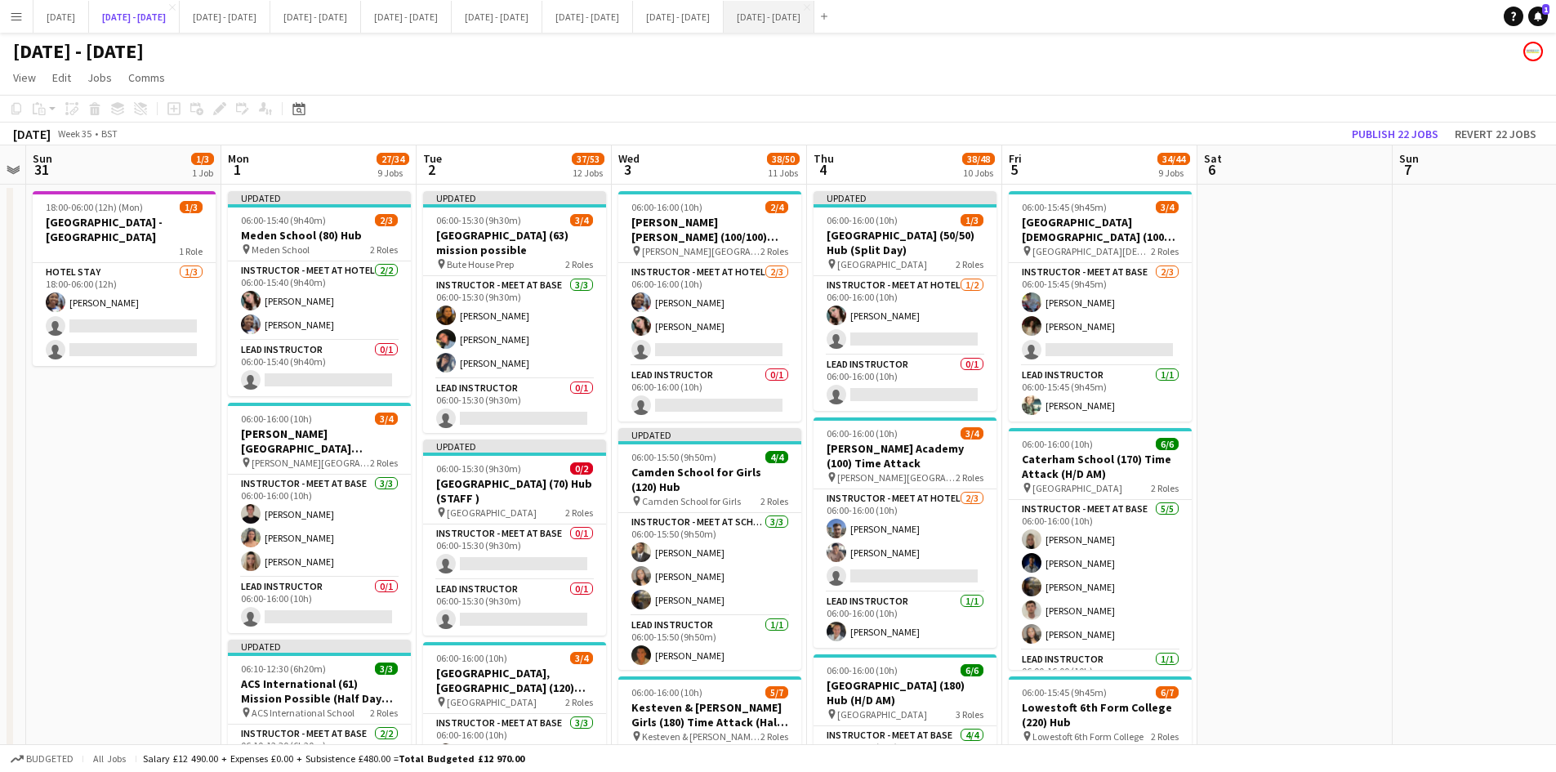
click at [89, 1] on button "[DATE] - [DATE] Close" at bounding box center [134, 17] width 91 height 32
click at [79, 17] on button "[DATE] Close" at bounding box center [61, 17] width 56 height 32
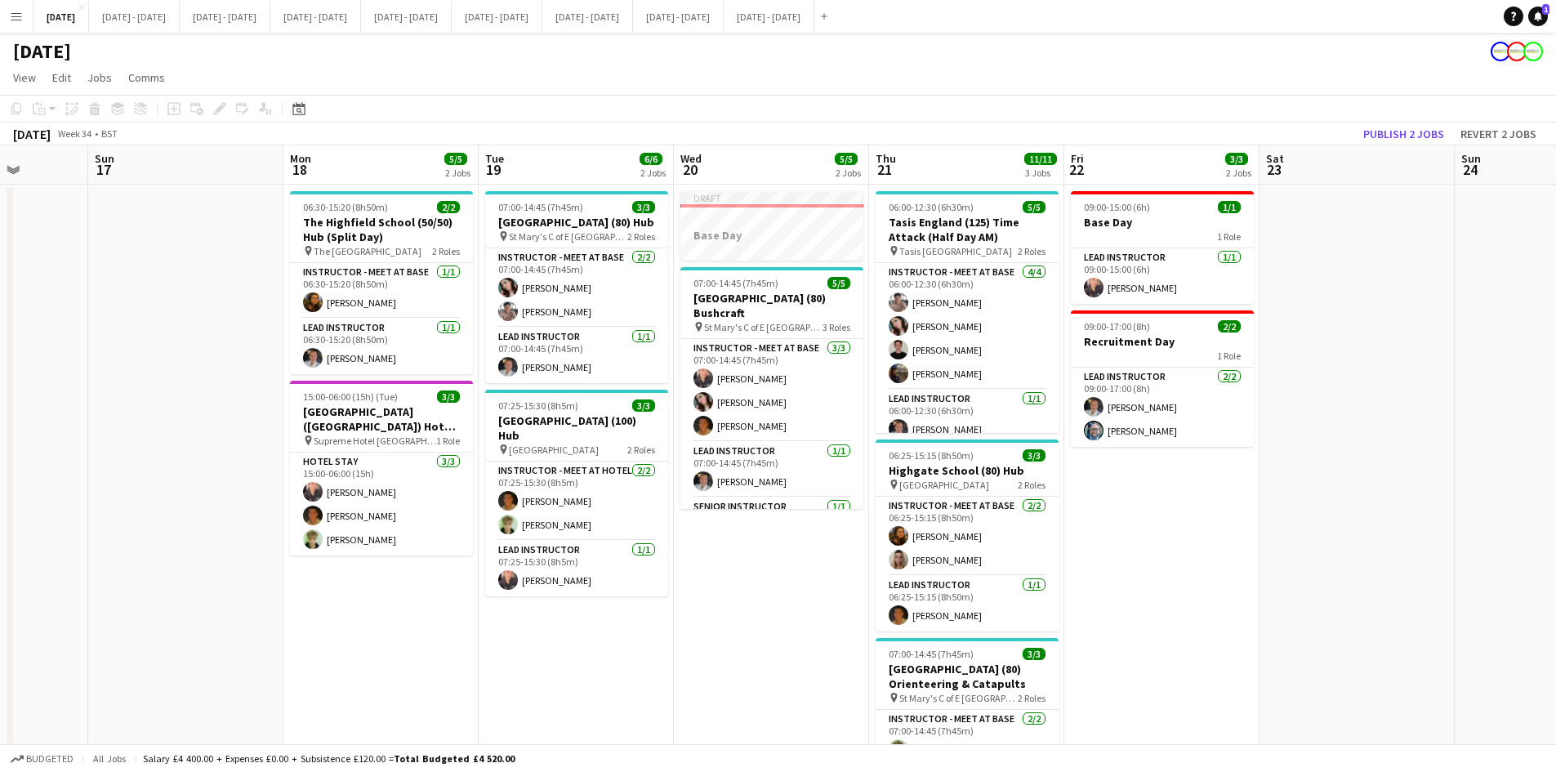
scroll to position [0, 467]
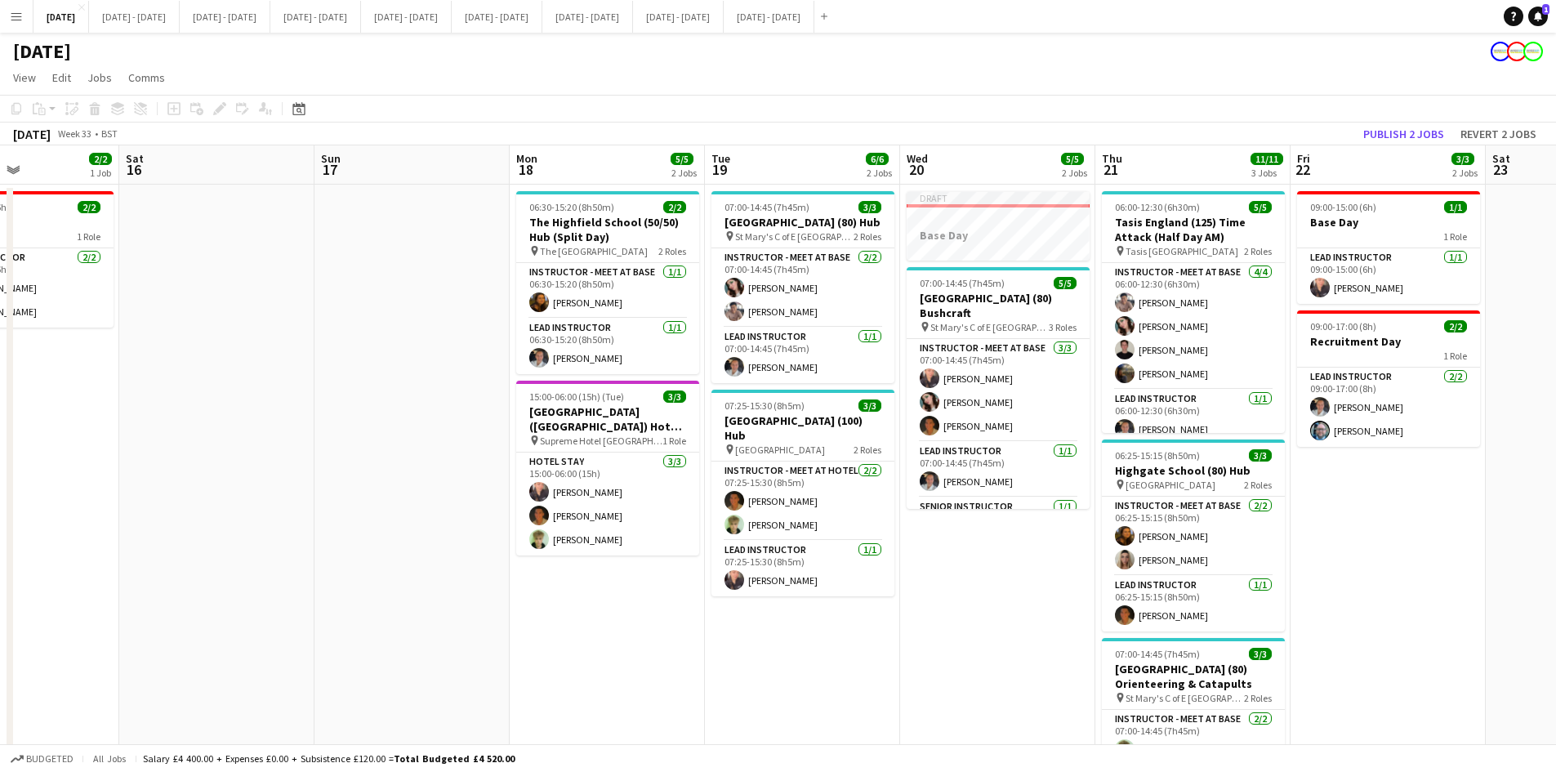
drag, startPoint x: 135, startPoint y: 551, endPoint x: 976, endPoint y: 530, distance: 841.0
click at [976, 530] on app-calendar-viewport "Wed 13 1/1 1 Job Thu 14 3/3 2 Jobs Fri 15 2/2 1 Job Sat 16 Sun 17 Mon 18 5/5 2 …" at bounding box center [778, 519] width 1556 height 749
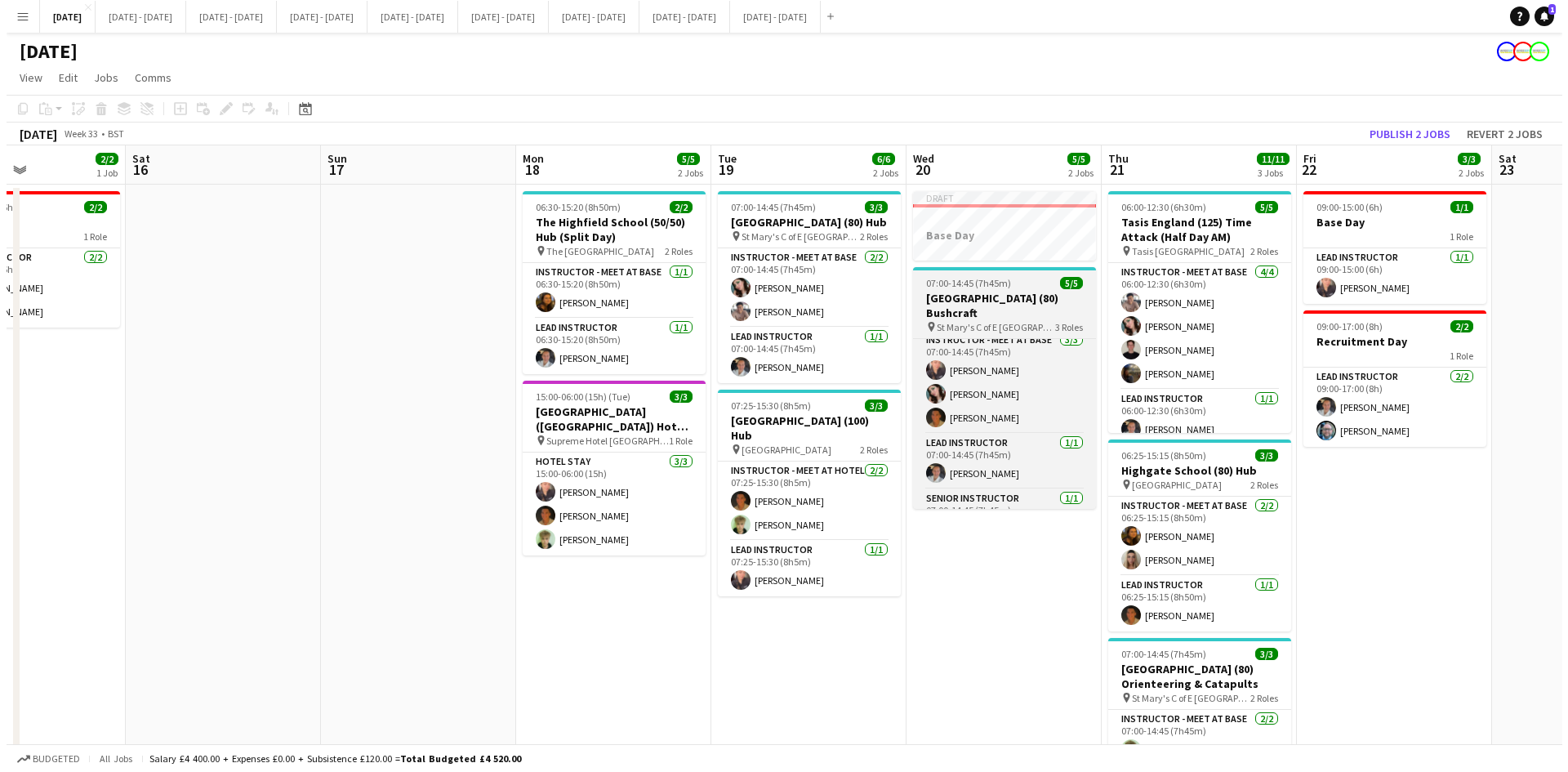
scroll to position [0, 0]
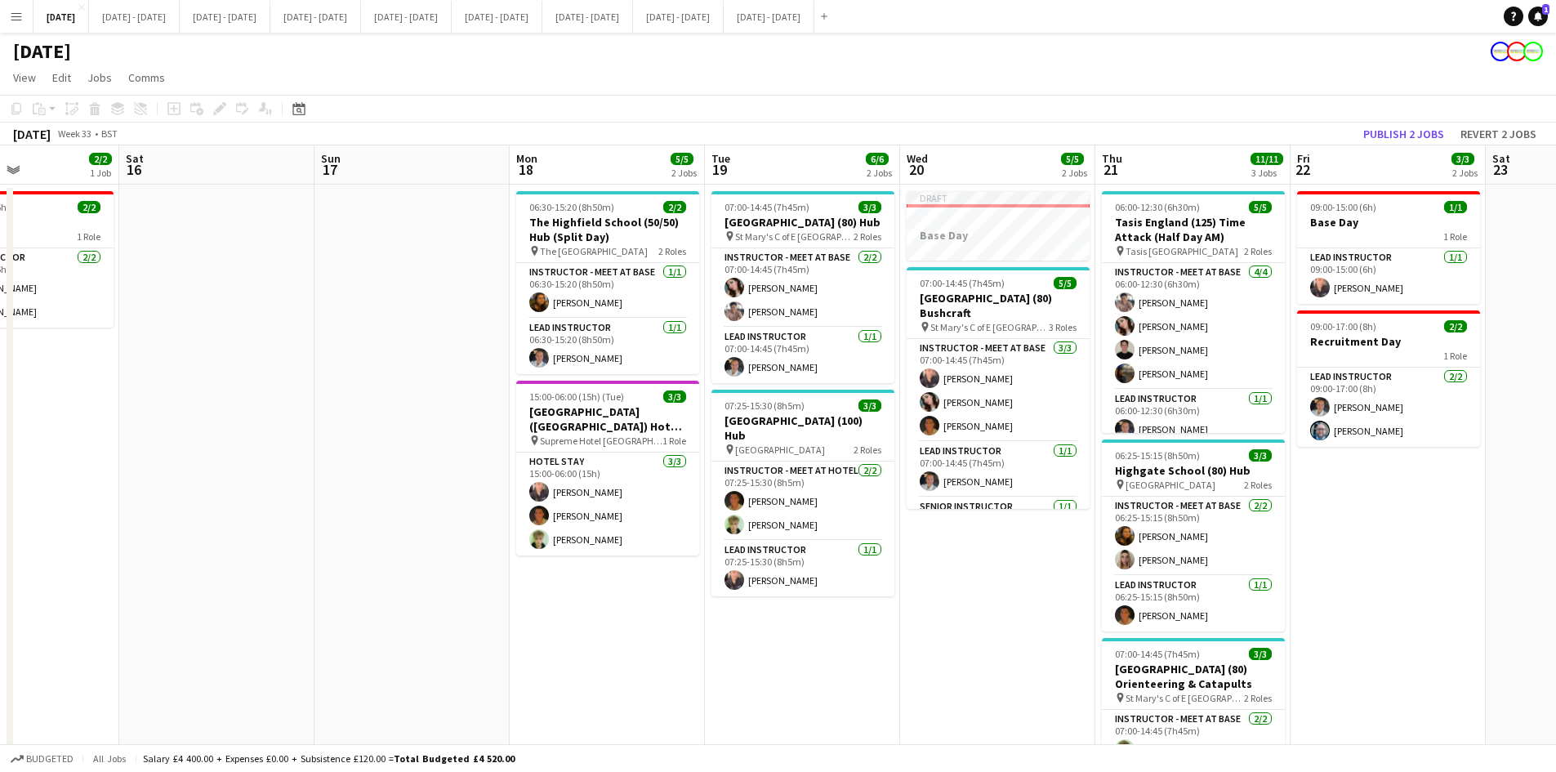
click at [16, 18] on app-icon "Menu" at bounding box center [16, 16] width 13 height 13
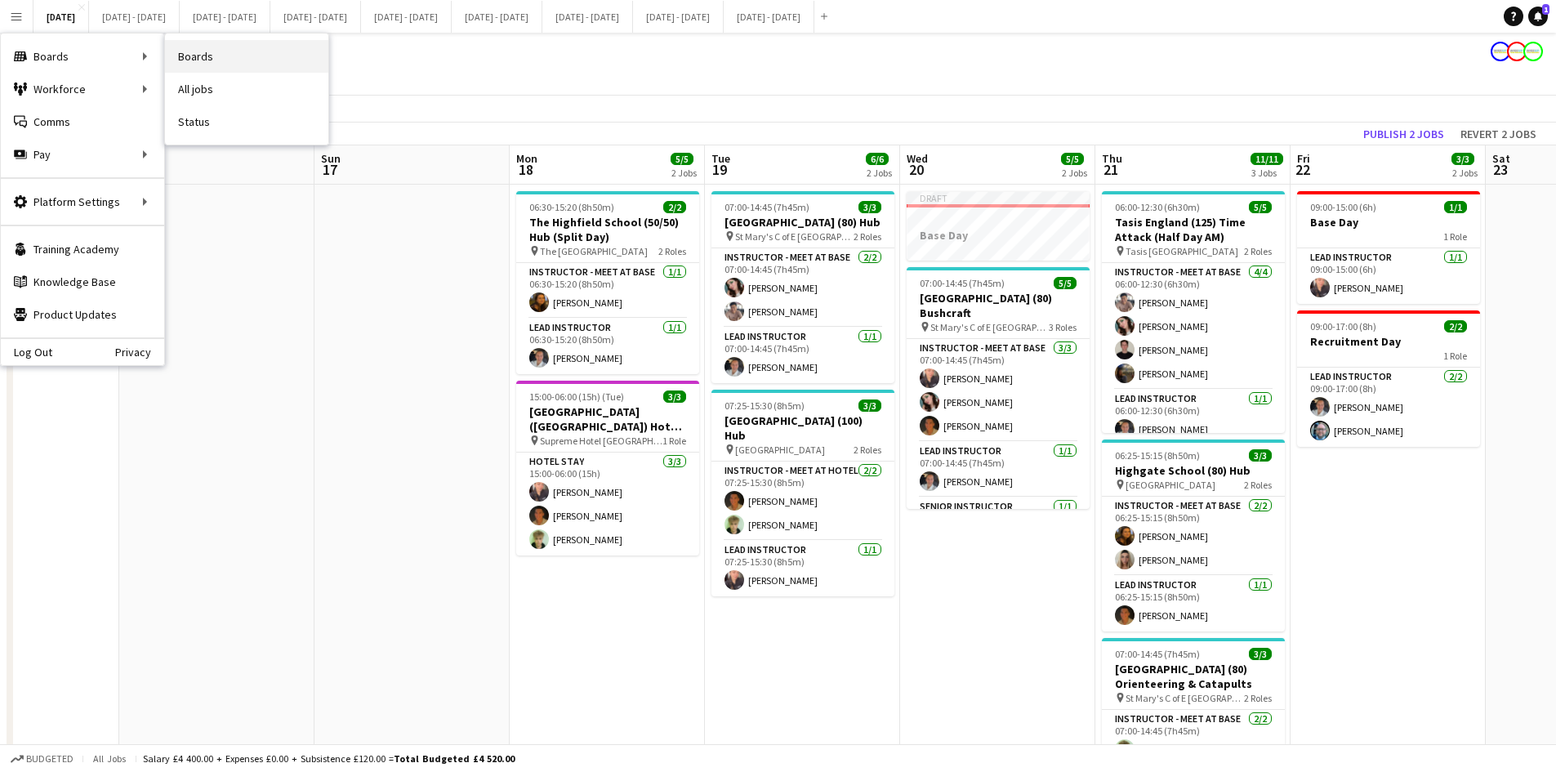
click at [194, 54] on link "Boards" at bounding box center [246, 56] width 163 height 33
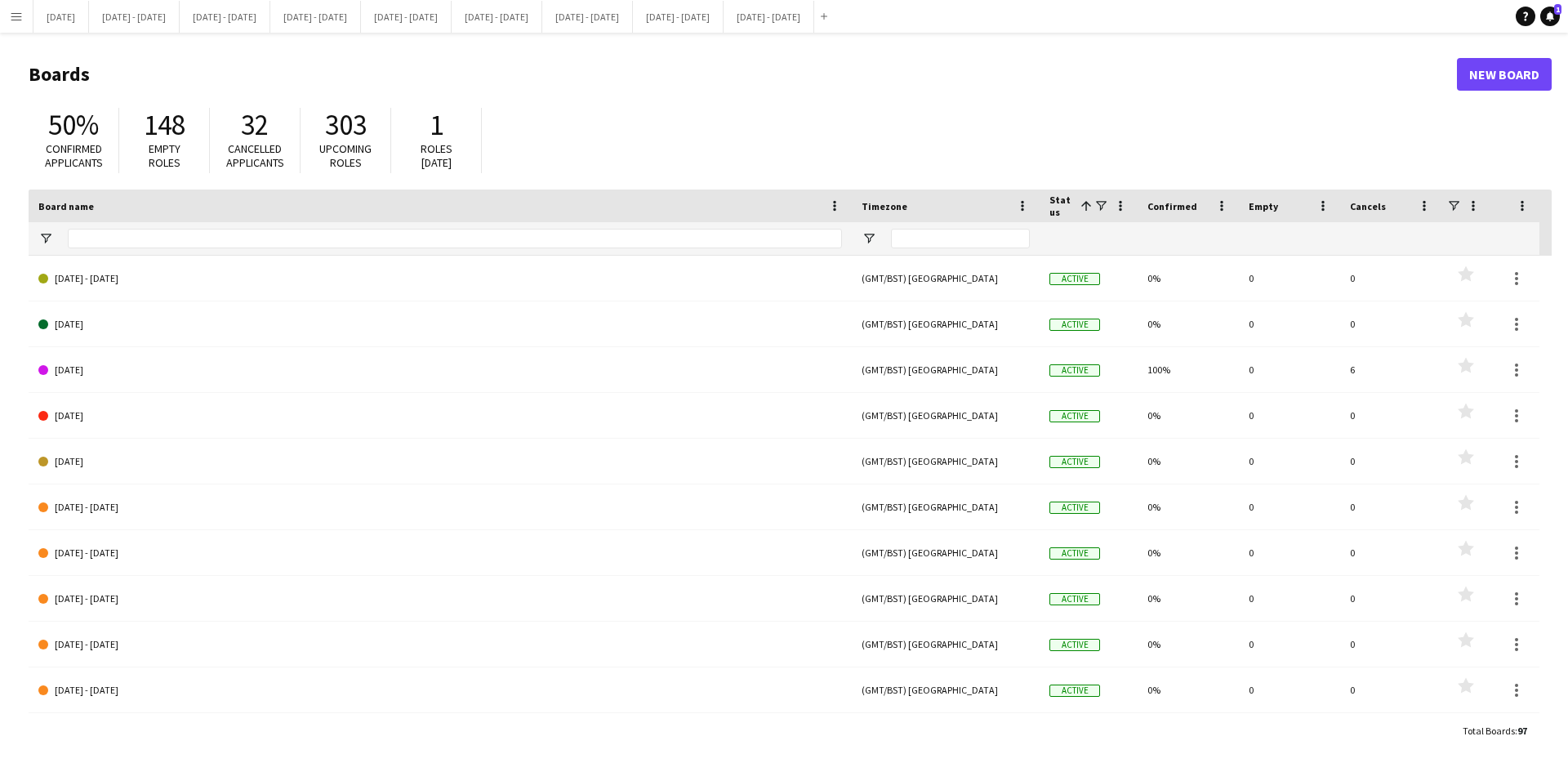
click at [16, 11] on app-icon "Menu" at bounding box center [16, 16] width 13 height 13
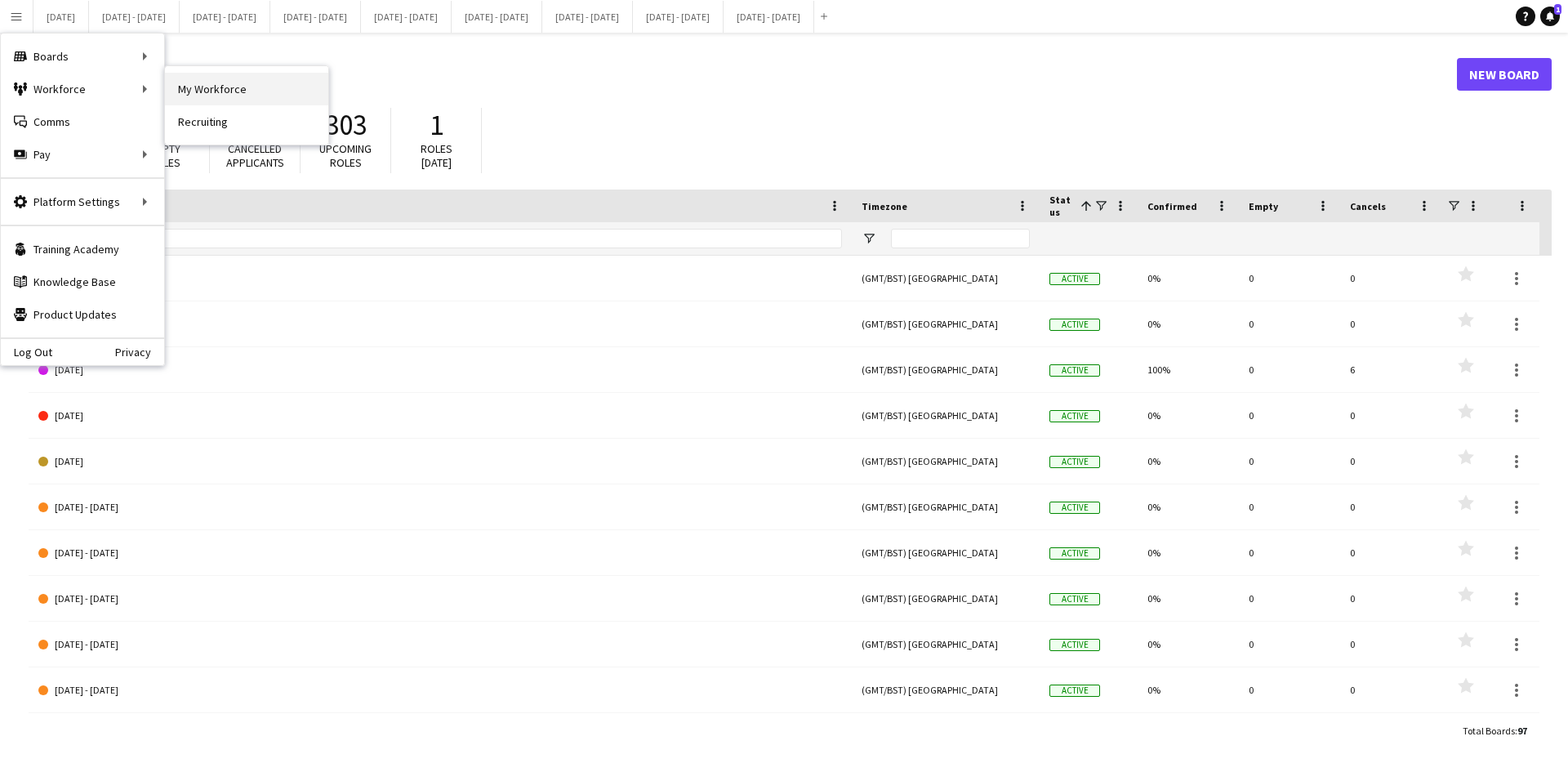
click at [222, 89] on link "My Workforce" at bounding box center [246, 89] width 163 height 33
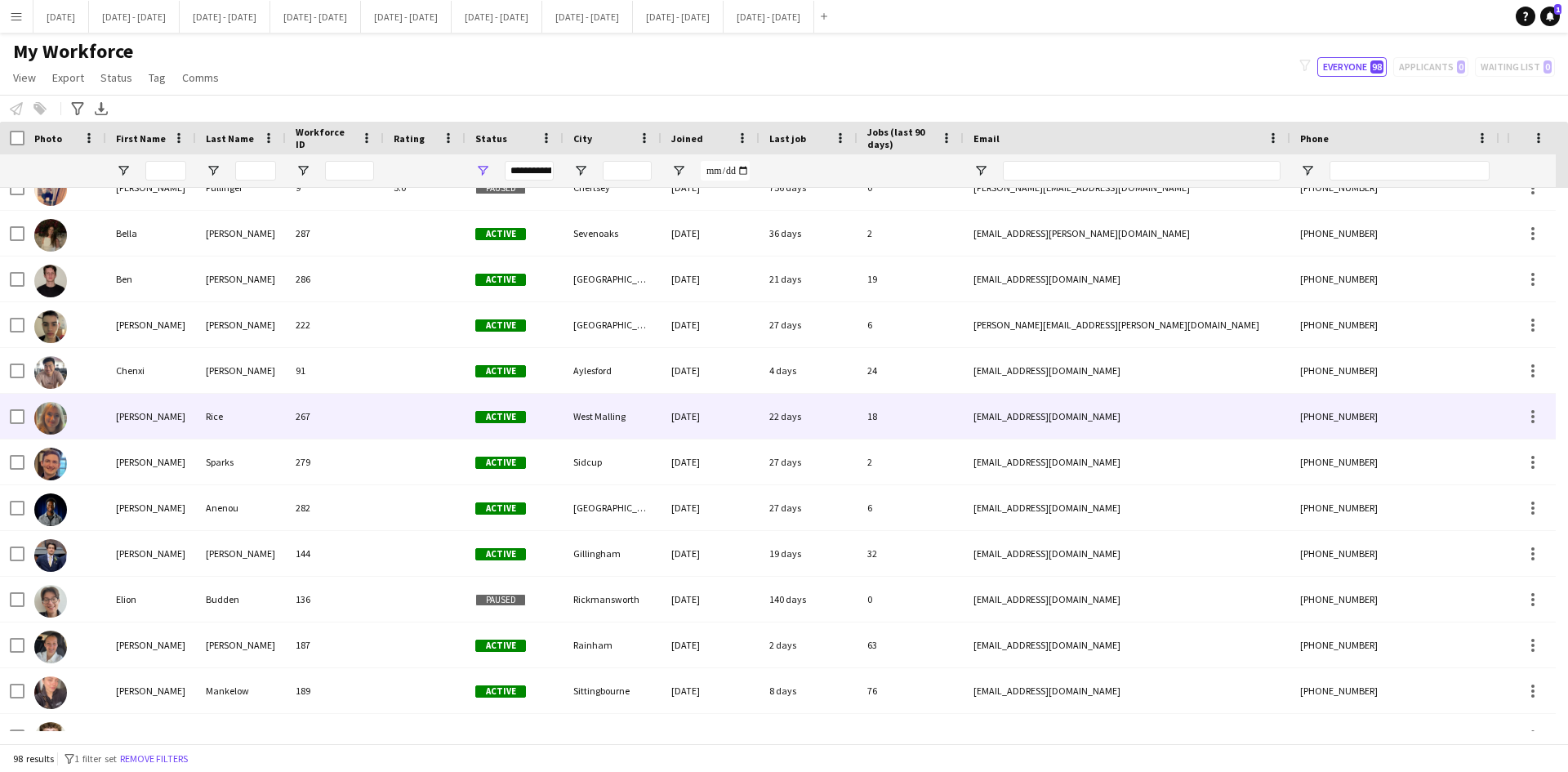
scroll to position [899, 0]
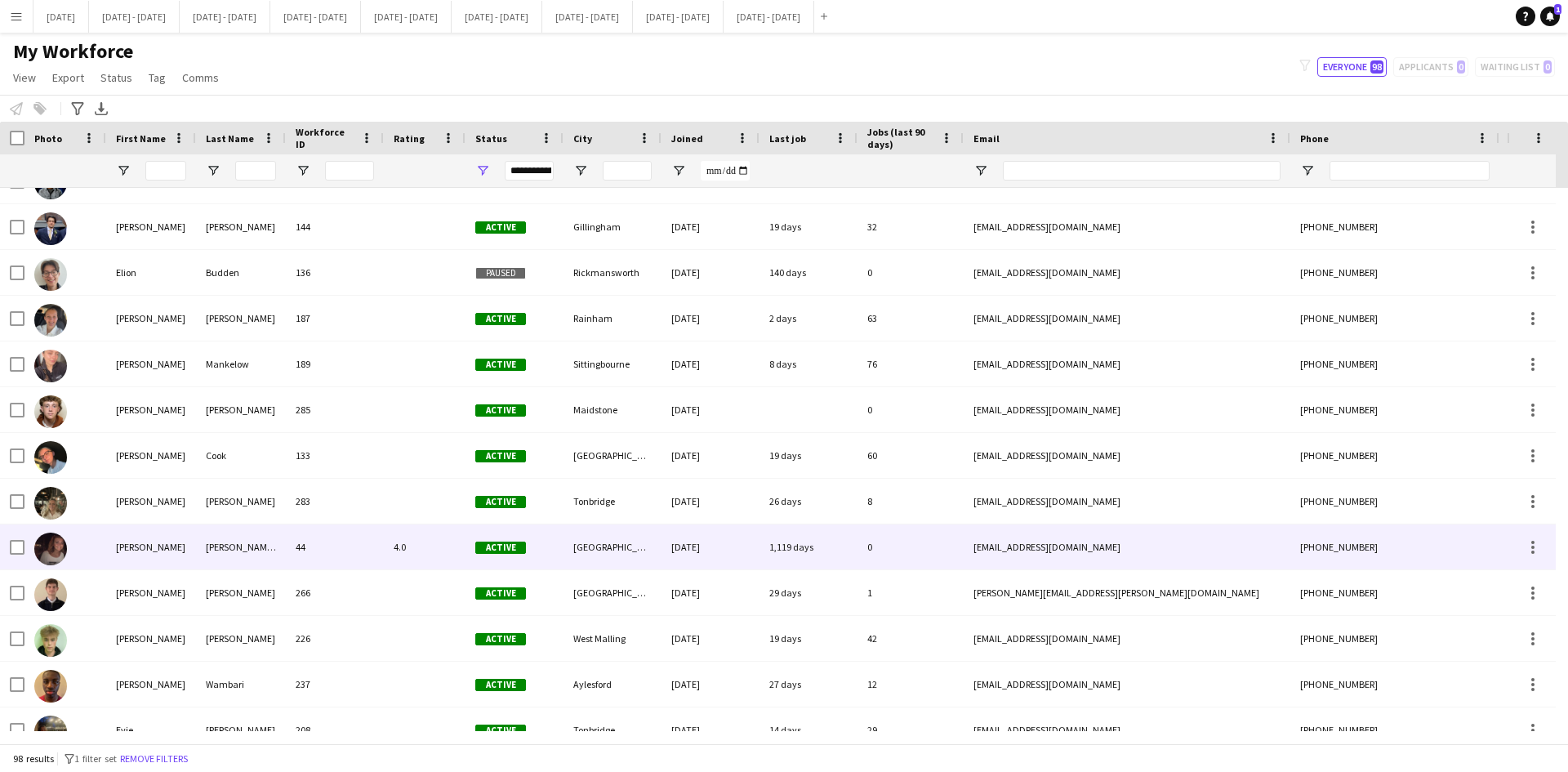
click at [124, 547] on div "[PERSON_NAME]" at bounding box center [151, 547] width 90 height 45
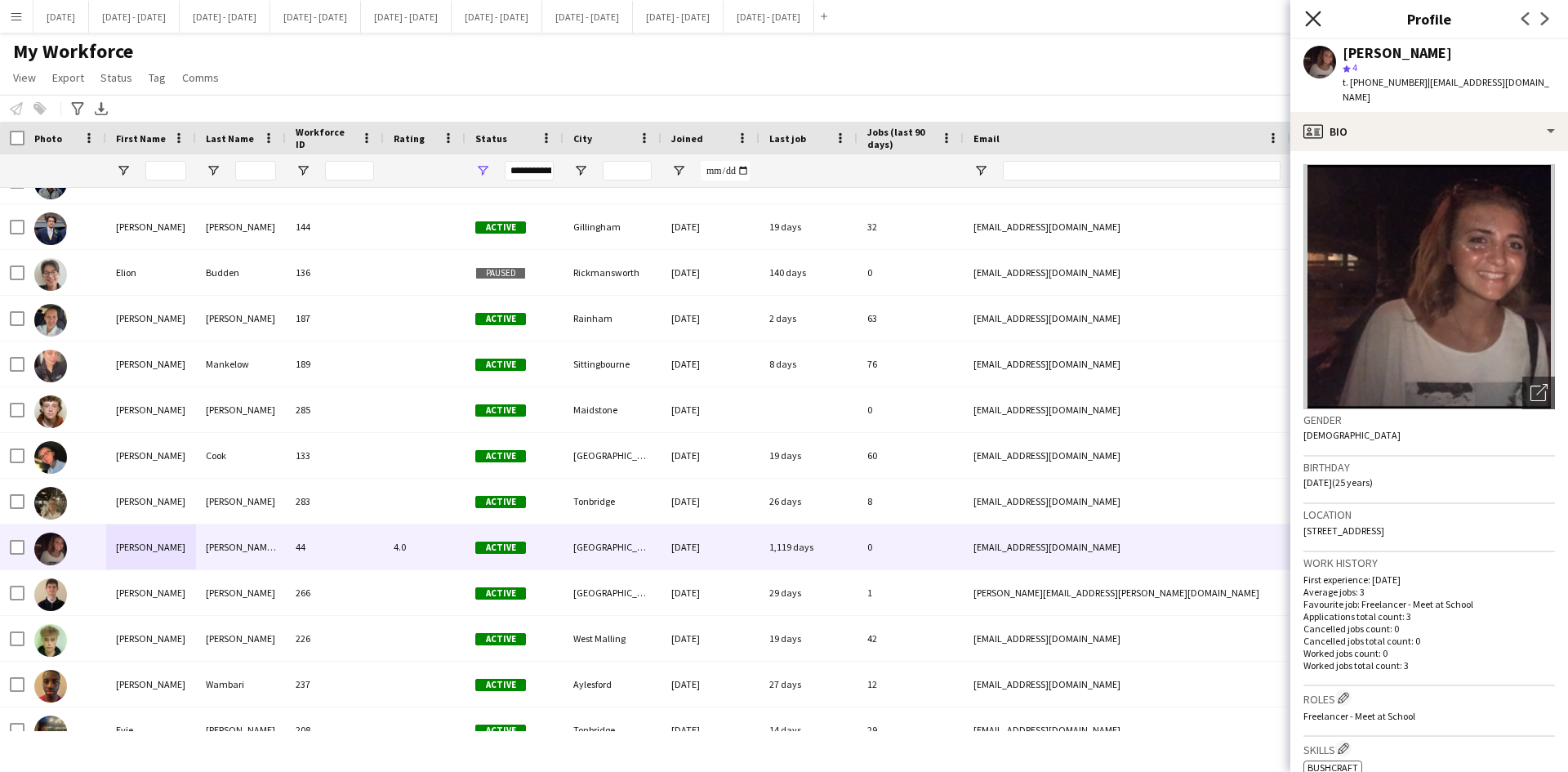
click at [1314, 15] on icon "Close pop-in" at bounding box center [1313, 19] width 16 height 16
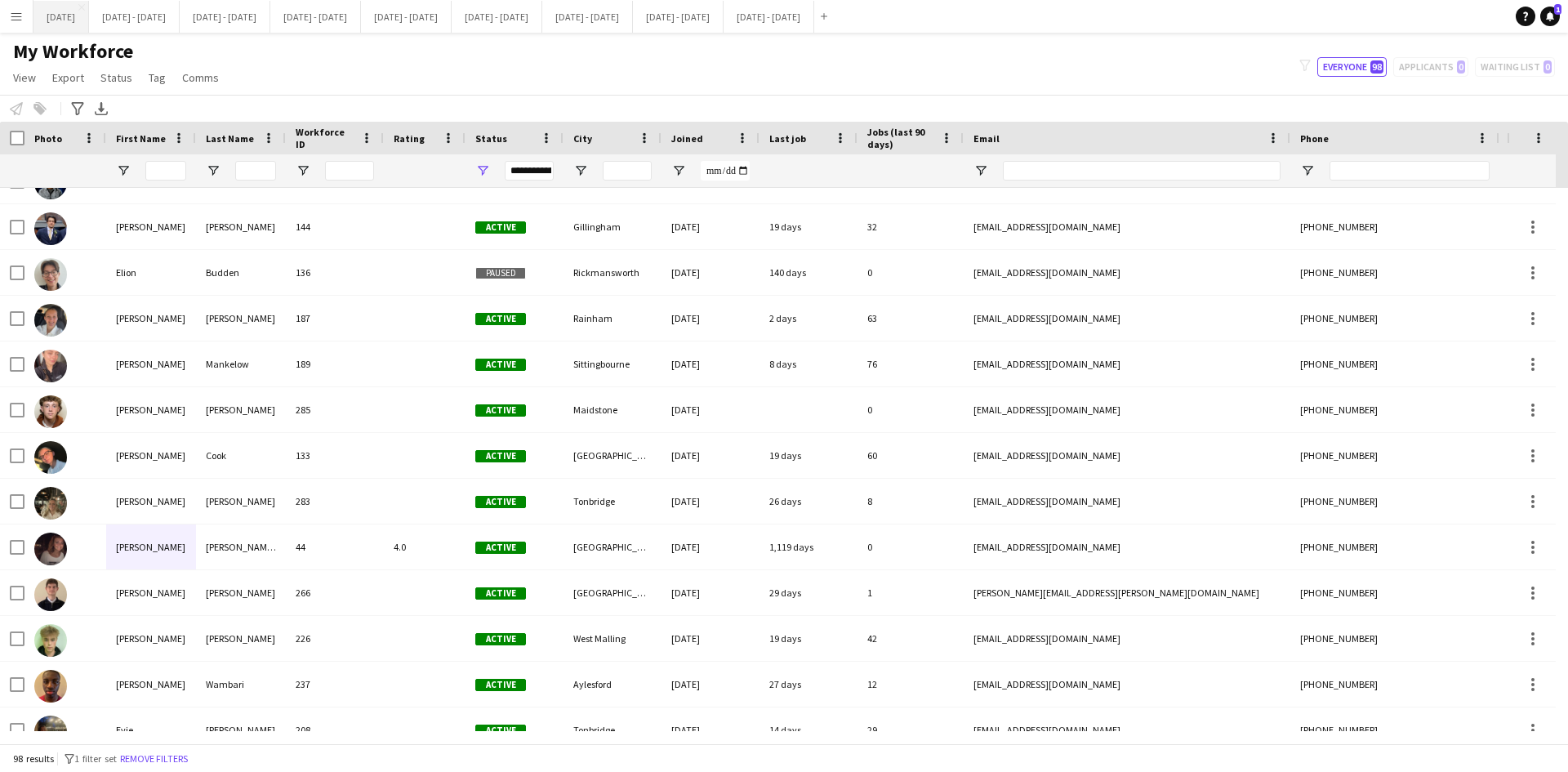
click at [75, 18] on button "[DATE] Close" at bounding box center [61, 17] width 56 height 32
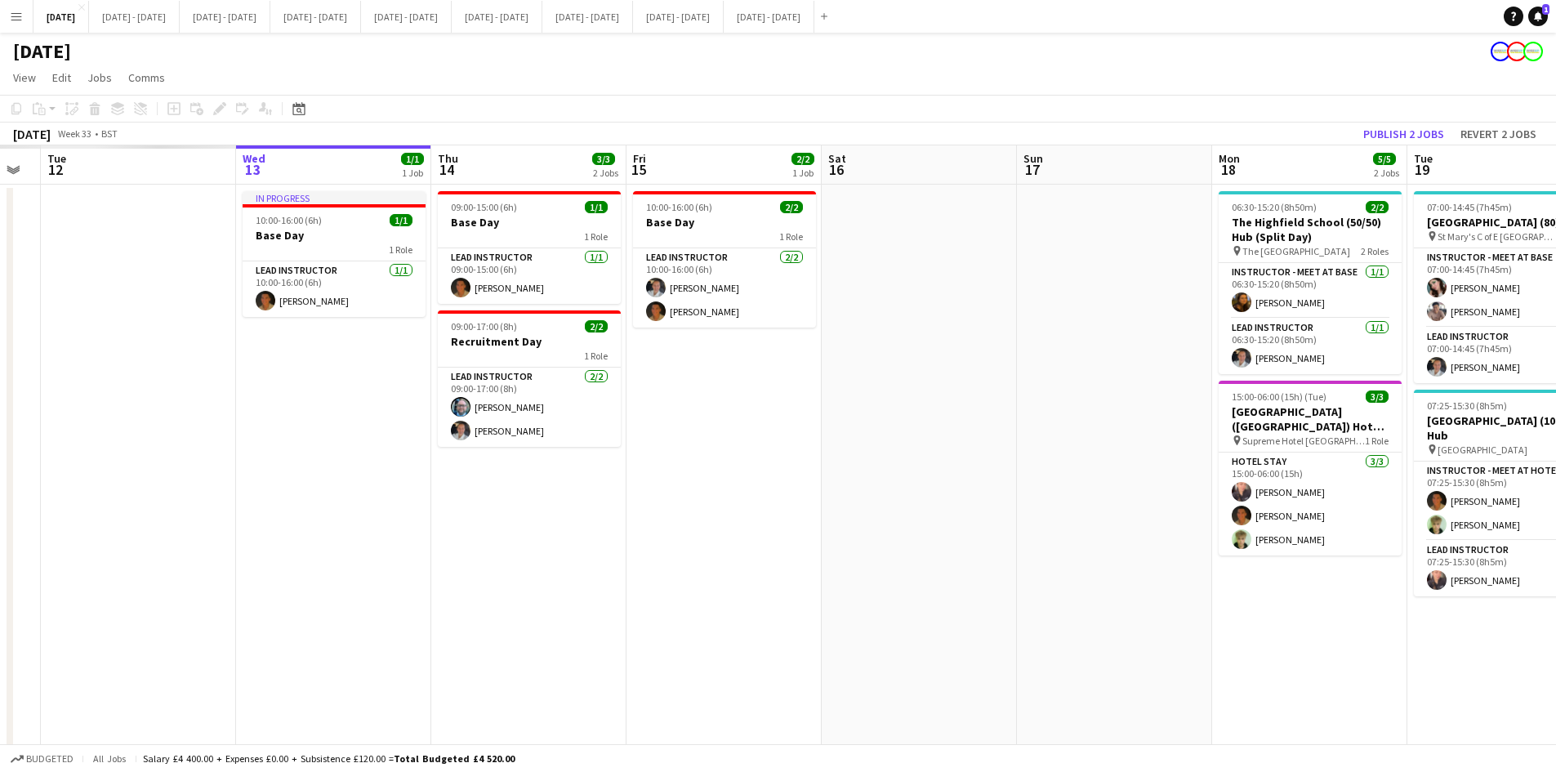
scroll to position [0, 503]
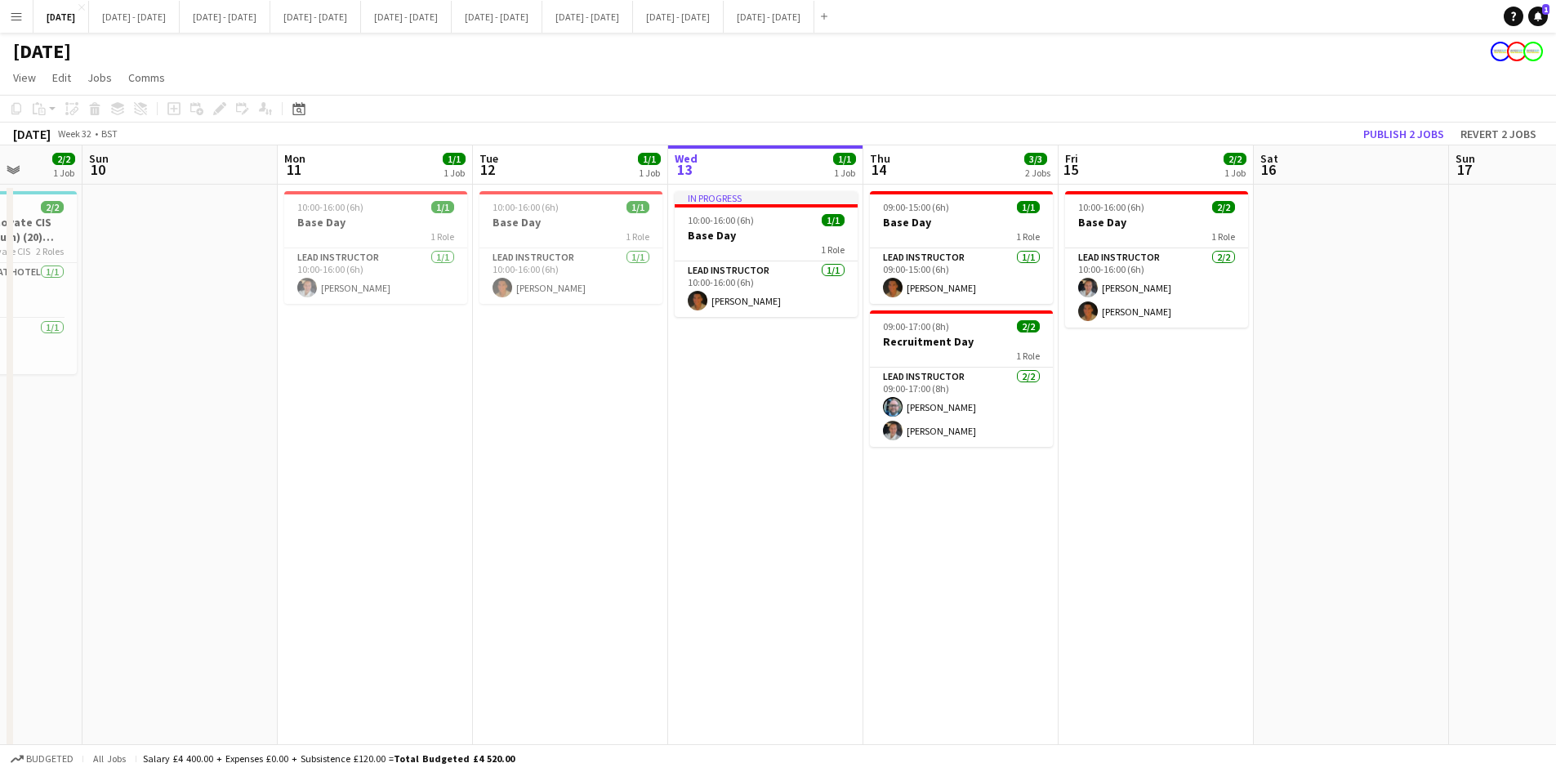
drag, startPoint x: 158, startPoint y: 352, endPoint x: 1292, endPoint y: 259, distance: 1138.6
click at [1292, 259] on app-calendar-viewport "Thu 7 Fri 8 2/2 1 Job Sat 9 2/2 1 Job Sun 10 Mon 11 1/1 1 Job Tue 12 1/1 1 Job …" at bounding box center [778, 519] width 1556 height 749
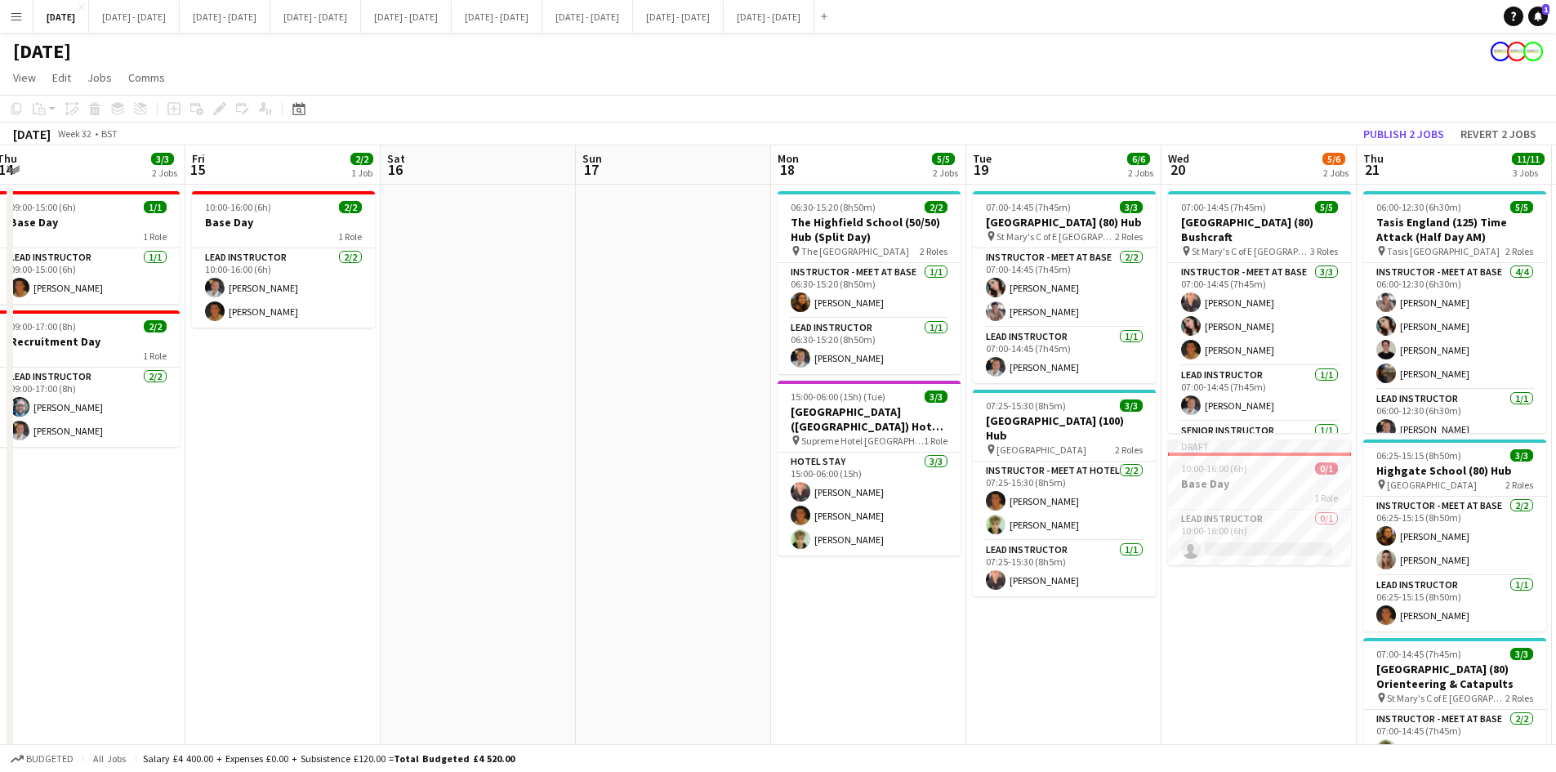
scroll to position [0, 618]
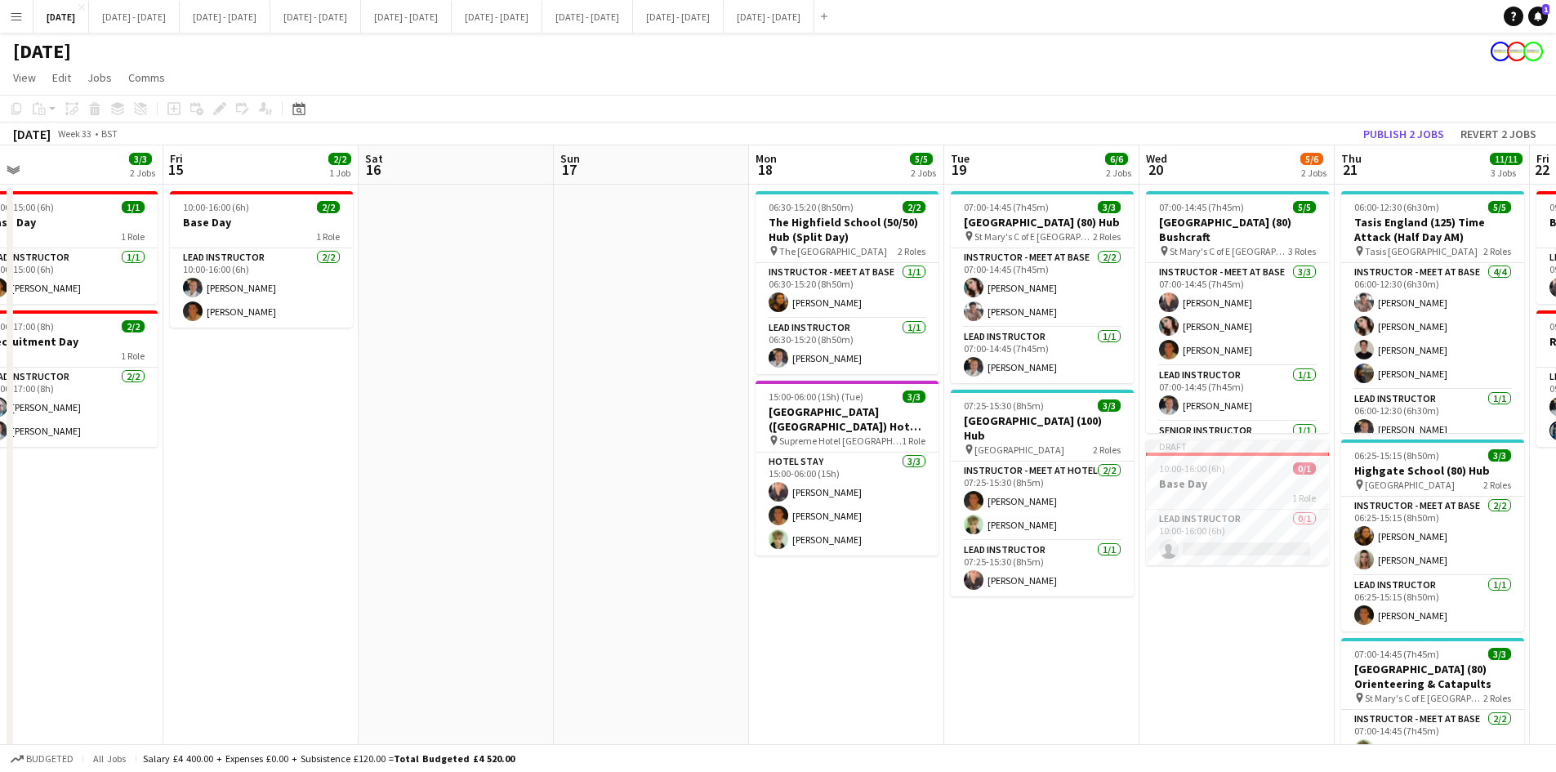
drag, startPoint x: 1231, startPoint y: 390, endPoint x: 336, endPoint y: 379, distance: 895.5
click at [336, 379] on app-calendar-viewport "Mon 11 1/1 1 Job Tue 12 1/1 1 Job Wed 13 1/1 1 Job Thu 14 3/3 2 Jobs Fri 15 2/2…" at bounding box center [778, 519] width 1556 height 749
